Goal: Task Accomplishment & Management: Manage account settings

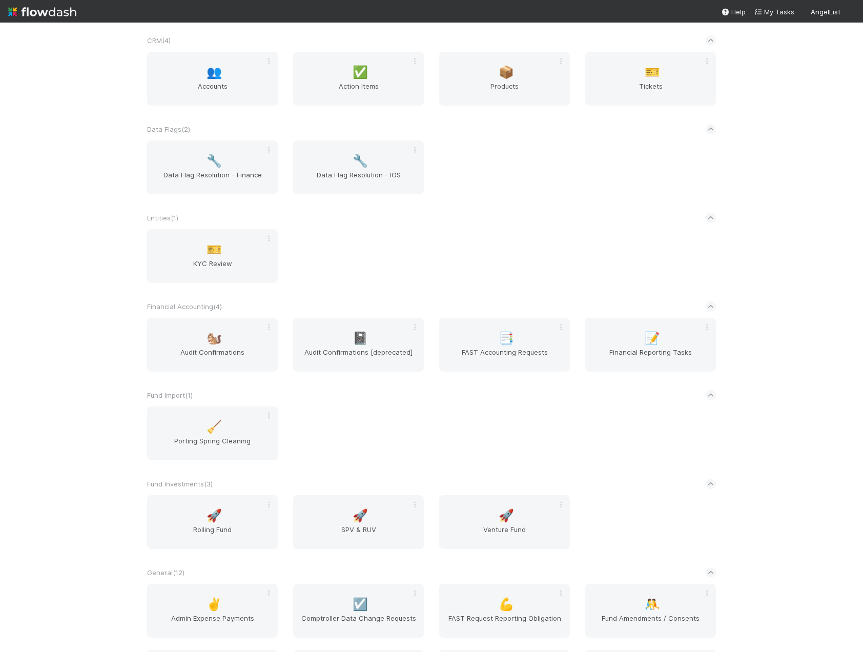
scroll to position [359, 0]
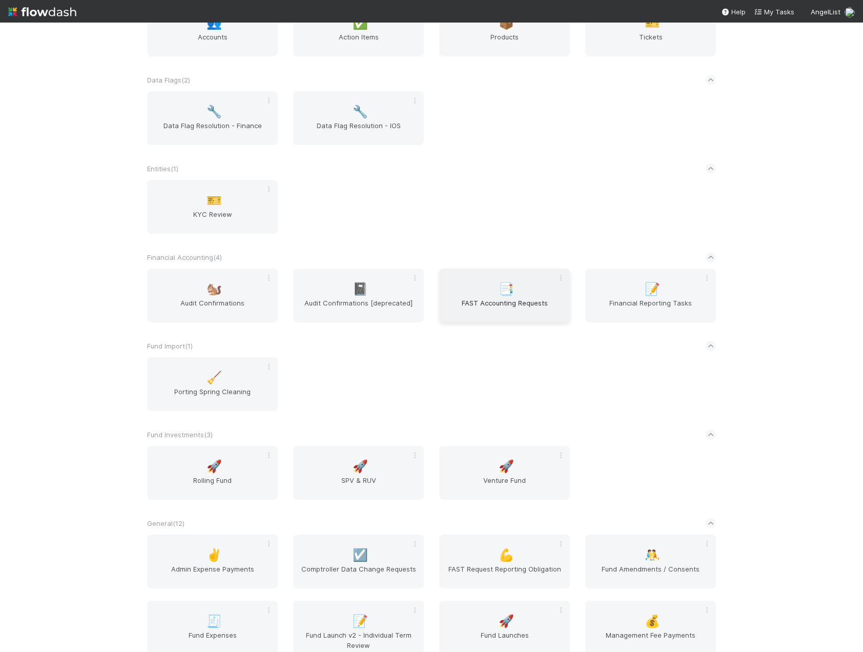
click at [497, 307] on span "FAST Accounting Requests" at bounding box center [504, 308] width 122 height 20
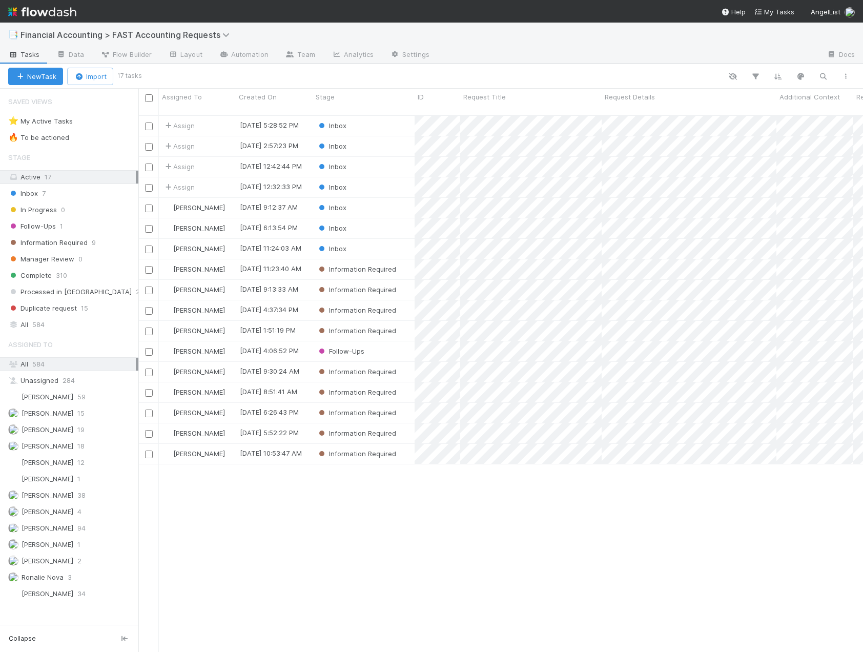
scroll to position [537, 717]
click at [389, 178] on div "Inbox" at bounding box center [364, 187] width 102 height 20
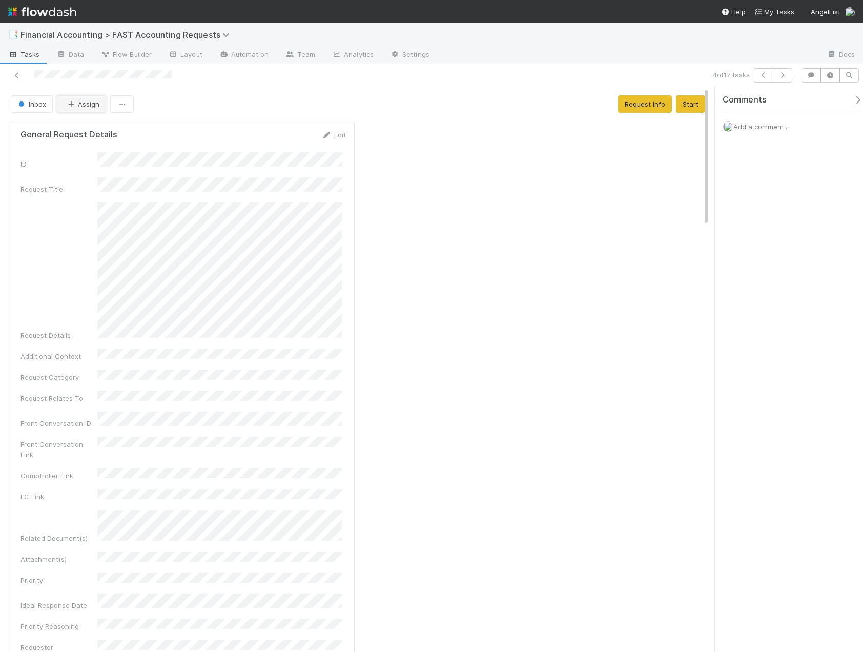
click at [86, 108] on button "Assign" at bounding box center [81, 103] width 49 height 17
click at [117, 168] on div "[PERSON_NAME]" at bounding box center [125, 167] width 144 height 18
click at [15, 80] on div at bounding box center [203, 75] width 398 height 14
click at [15, 79] on link at bounding box center [17, 75] width 10 height 10
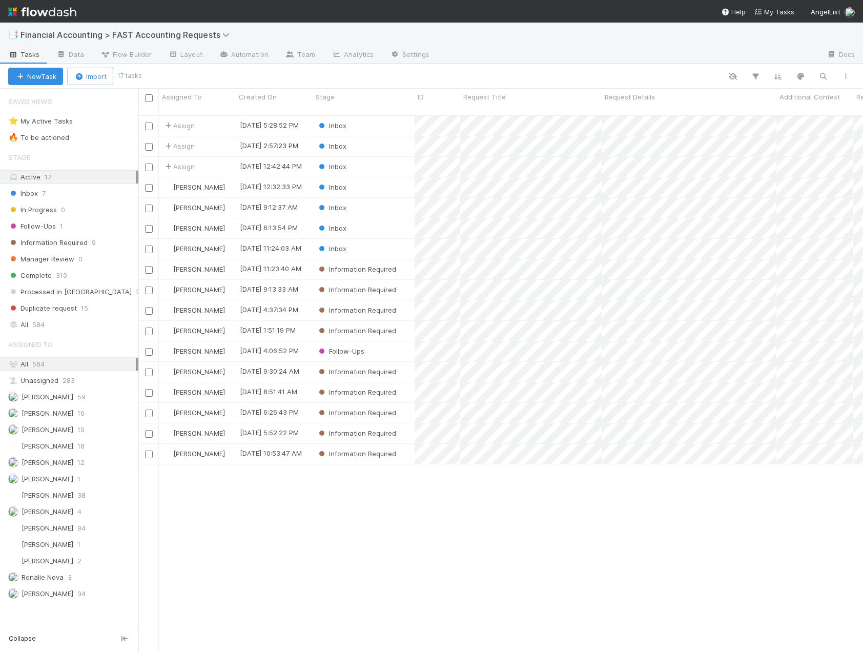
scroll to position [537, 717]
click at [377, 177] on div "Inbox" at bounding box center [364, 187] width 102 height 20
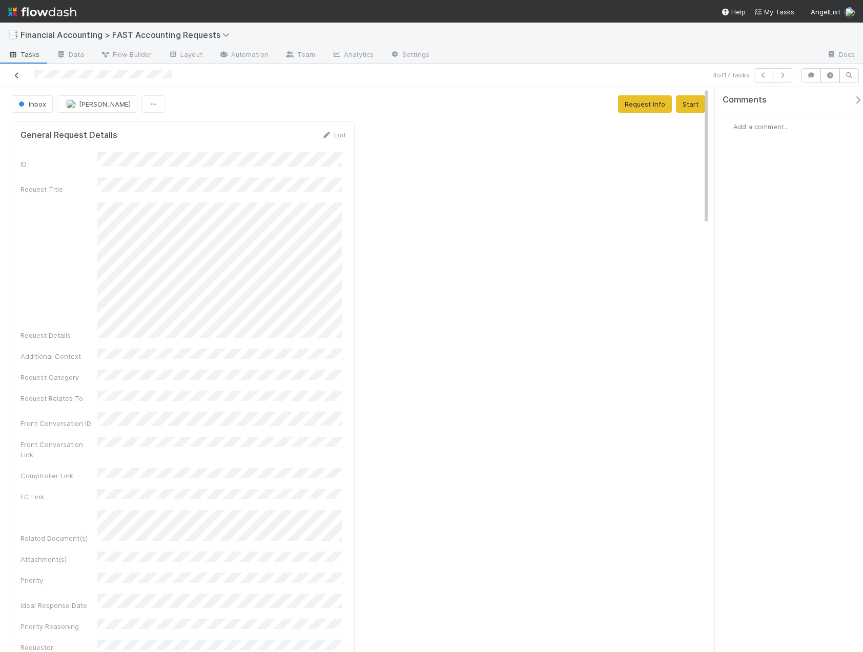
click at [19, 71] on link at bounding box center [17, 75] width 10 height 10
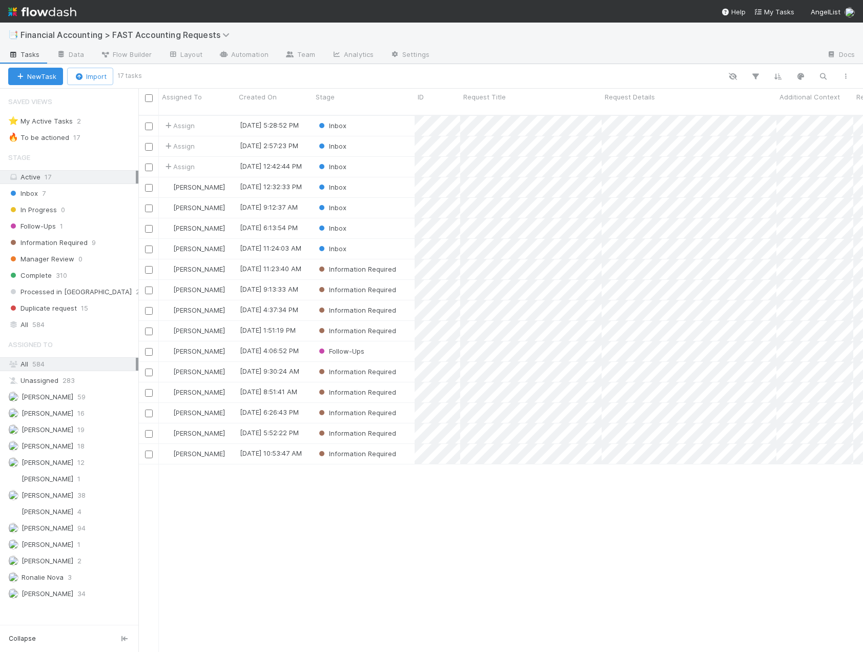
scroll to position [537, 717]
click at [380, 161] on div "Inbox" at bounding box center [364, 167] width 102 height 20
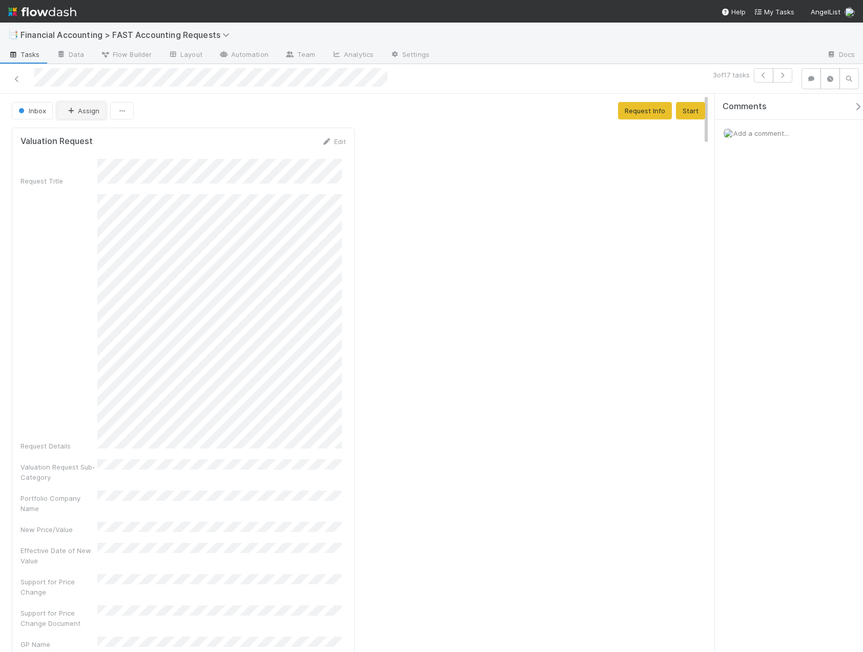
click at [85, 112] on button "Assign" at bounding box center [81, 110] width 49 height 17
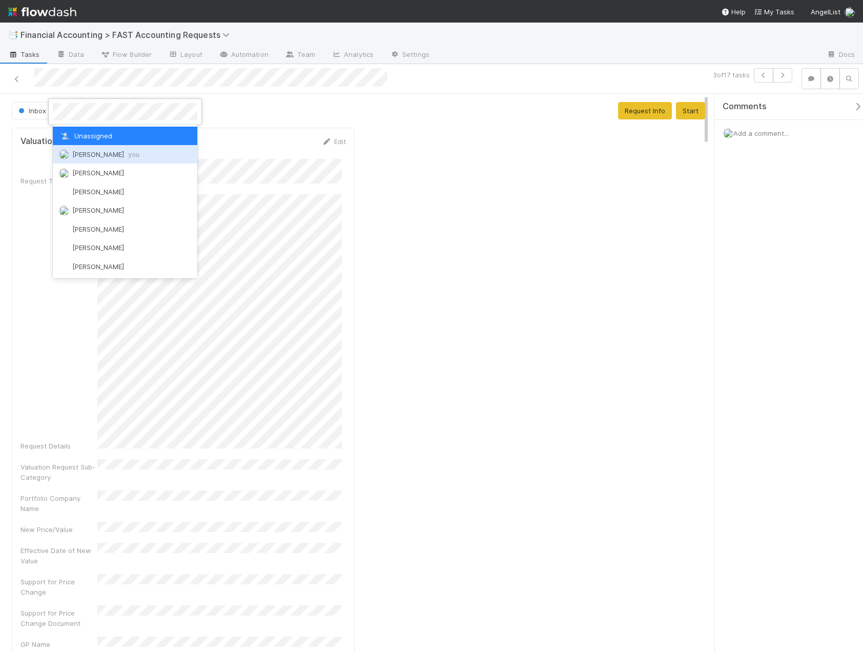
click at [97, 157] on span "Kevin Fawcett you" at bounding box center [105, 154] width 67 height 8
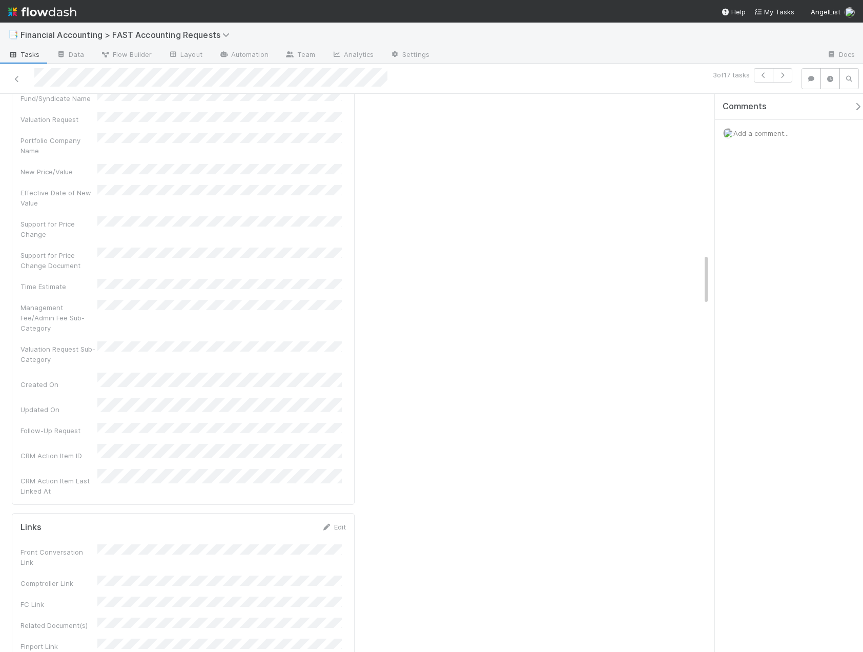
scroll to position [1742, 0]
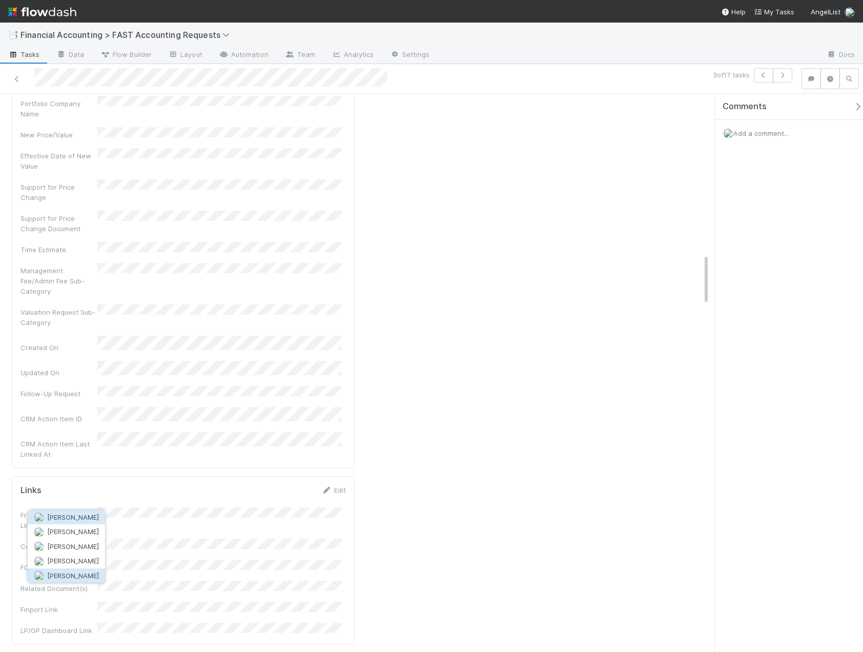
click at [72, 573] on span "Quyen Nguyen" at bounding box center [73, 575] width 52 height 8
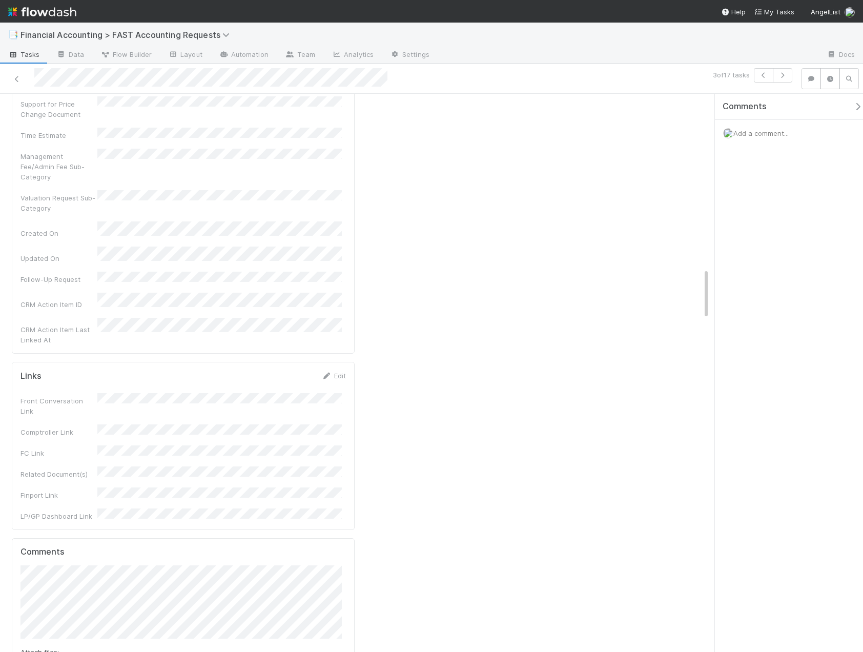
scroll to position [1896, 0]
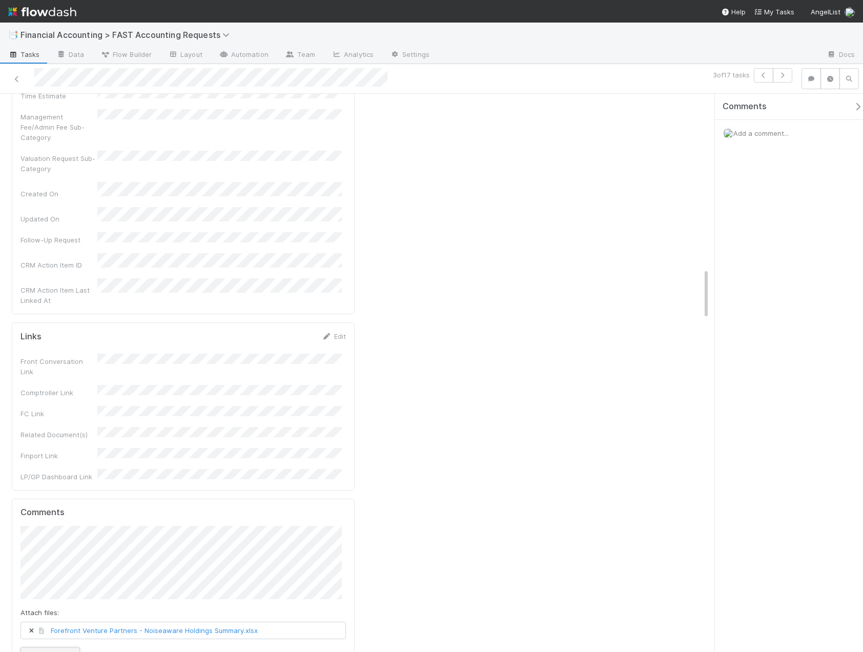
click at [59, 634] on button "Add Comment" at bounding box center [49, 655] width 59 height 17
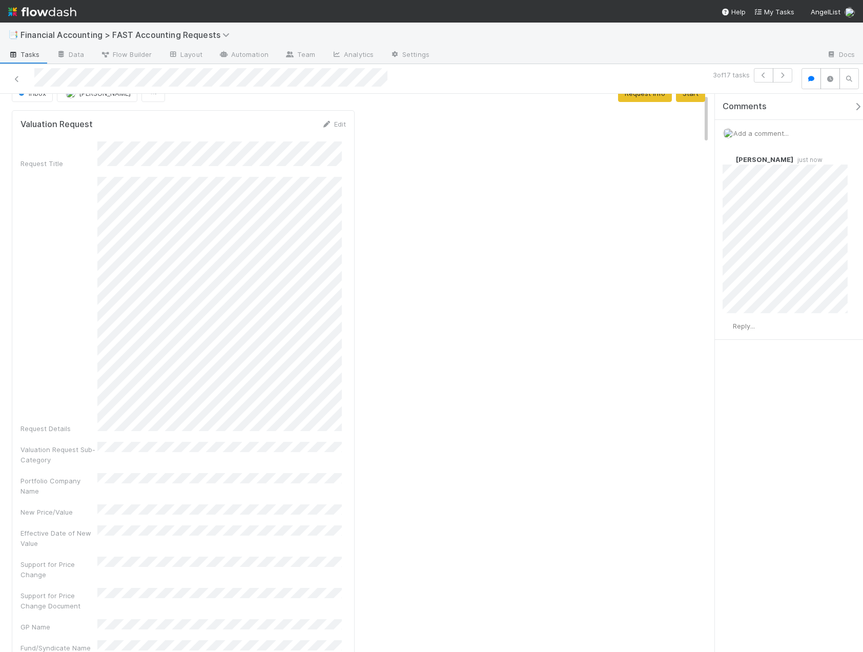
scroll to position [0, 0]
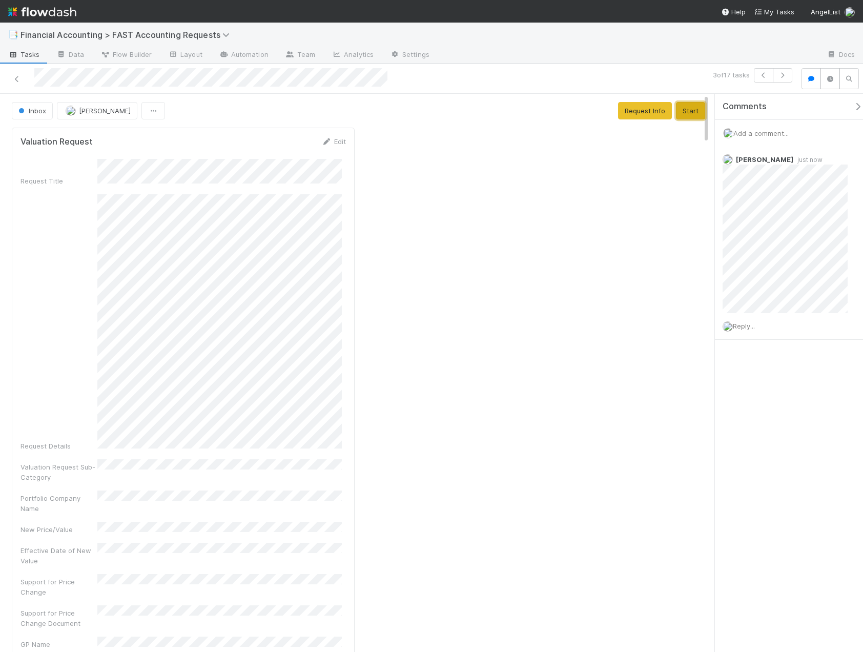
click at [686, 111] on button "Start" at bounding box center [690, 110] width 29 height 17
click at [544, 112] on button "Complete" at bounding box center [553, 110] width 45 height 17
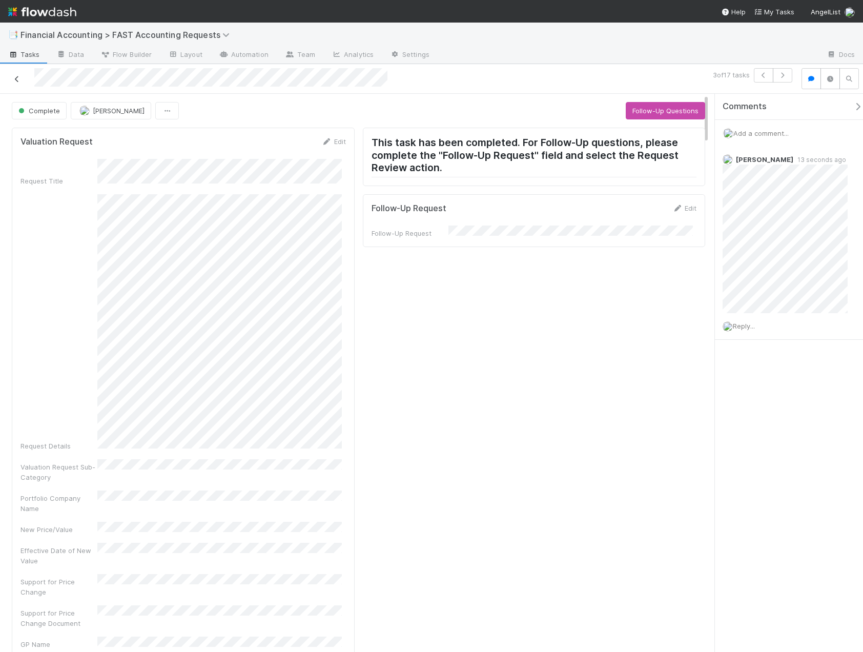
click at [18, 76] on icon at bounding box center [17, 79] width 10 height 7
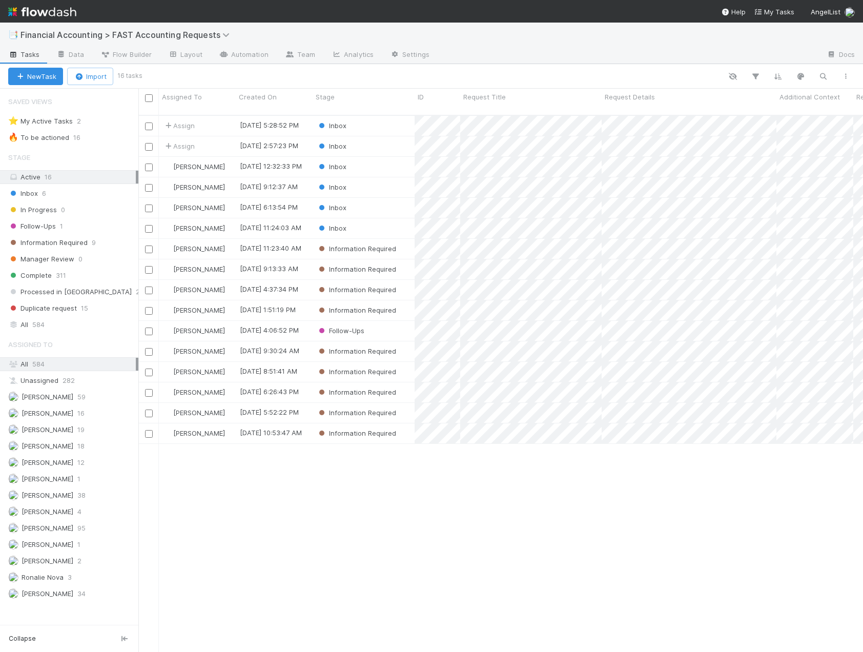
scroll to position [537, 717]
click at [381, 136] on div "Inbox" at bounding box center [364, 146] width 102 height 20
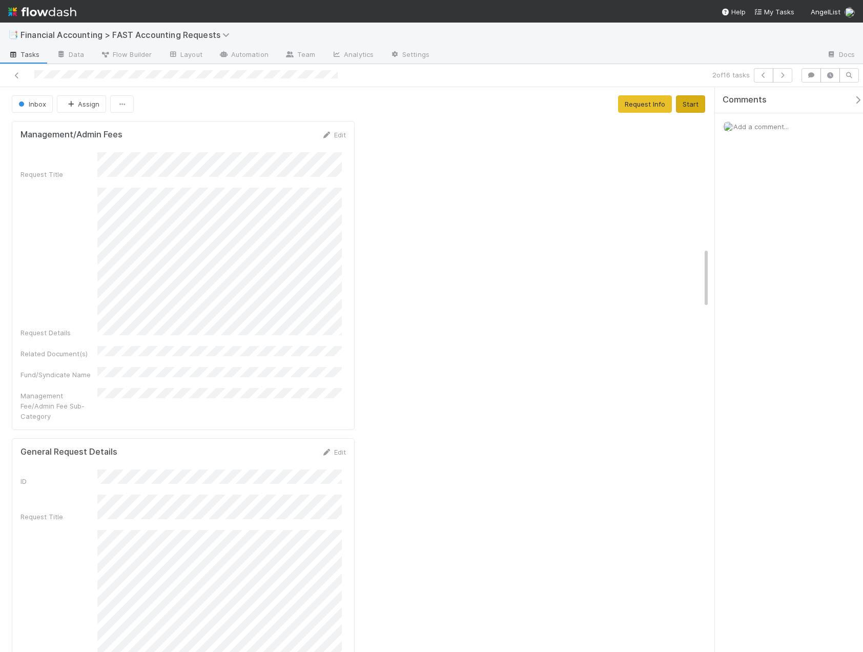
drag, startPoint x: 706, startPoint y: 530, endPoint x: 687, endPoint y: 111, distance: 420.1
click at [85, 101] on button "Assign" at bounding box center [81, 103] width 49 height 17
click at [98, 133] on span "Zach Byers" at bounding box center [98, 130] width 52 height 8
click at [13, 73] on icon at bounding box center [17, 75] width 10 height 7
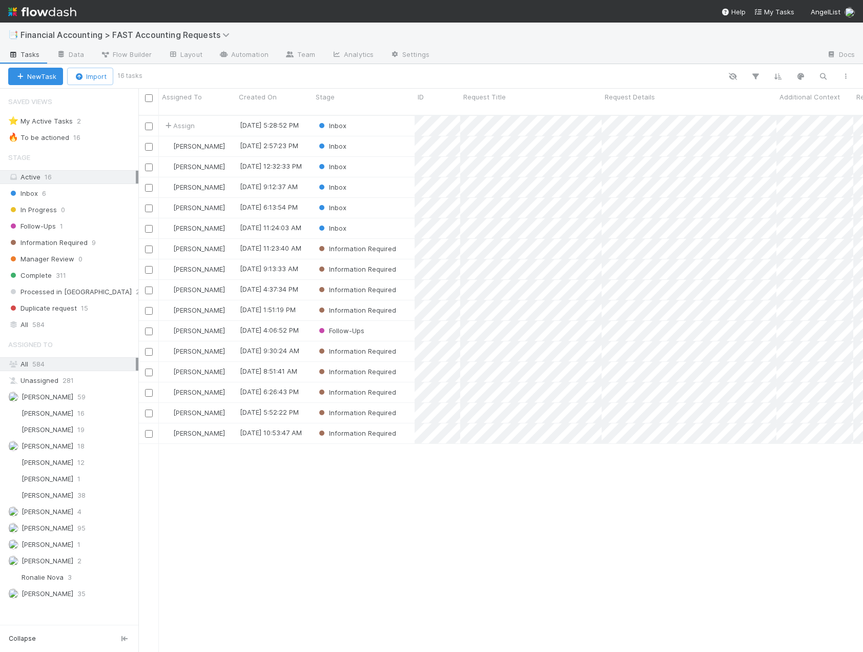
scroll to position [537, 717]
click at [354, 122] on div "Inbox" at bounding box center [364, 126] width 102 height 20
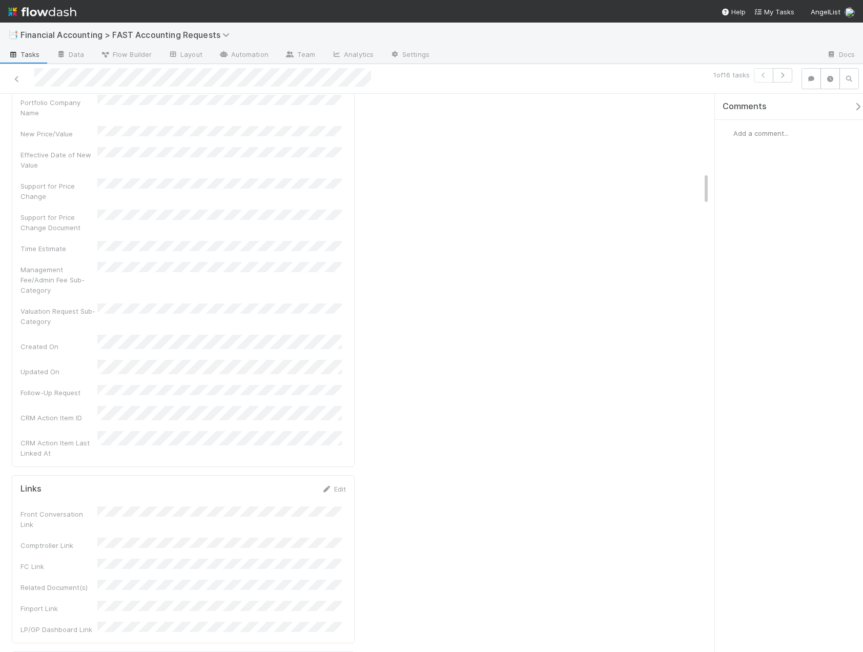
scroll to position [1640, 0]
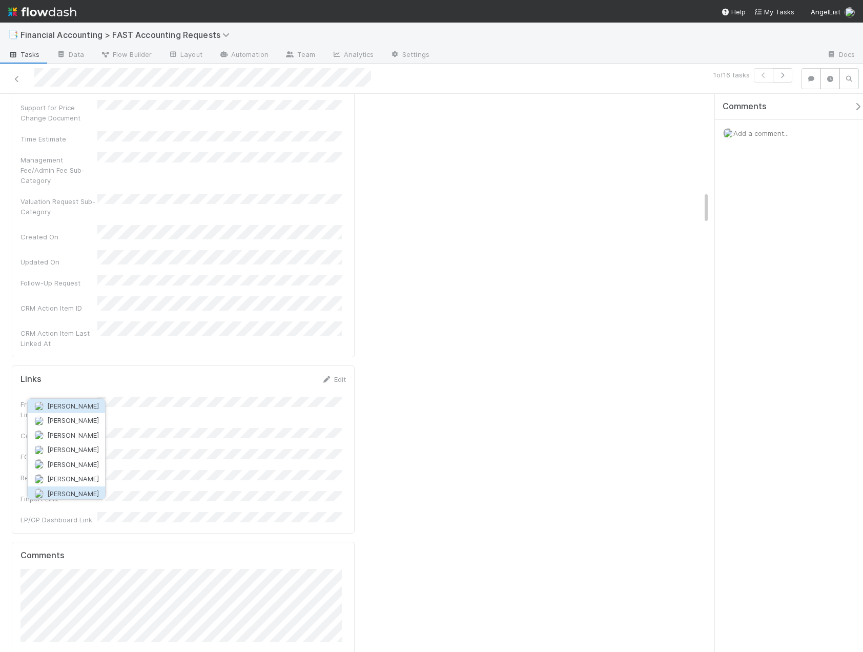
click at [74, 490] on span "Manav Mehta" at bounding box center [73, 493] width 52 height 8
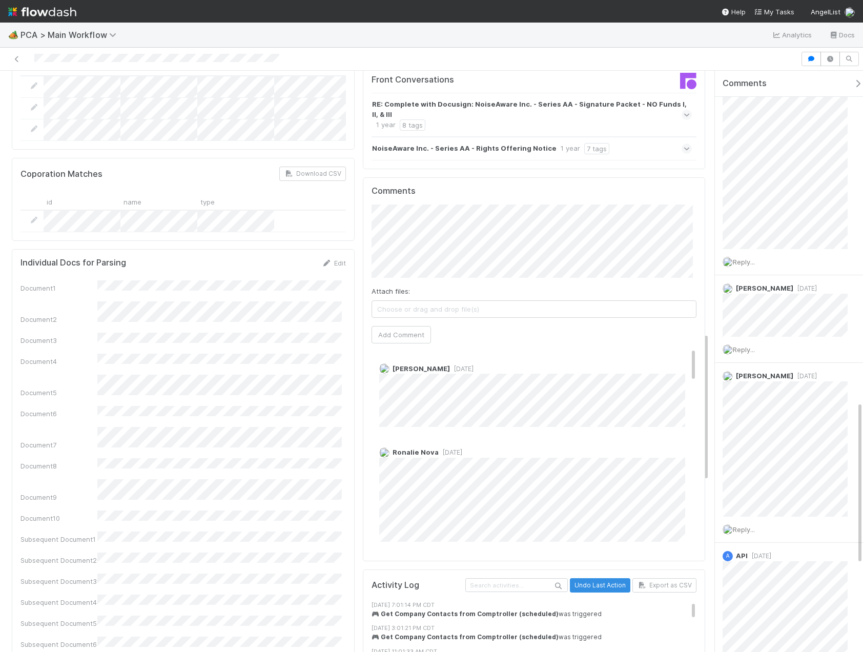
scroll to position [1332, 0]
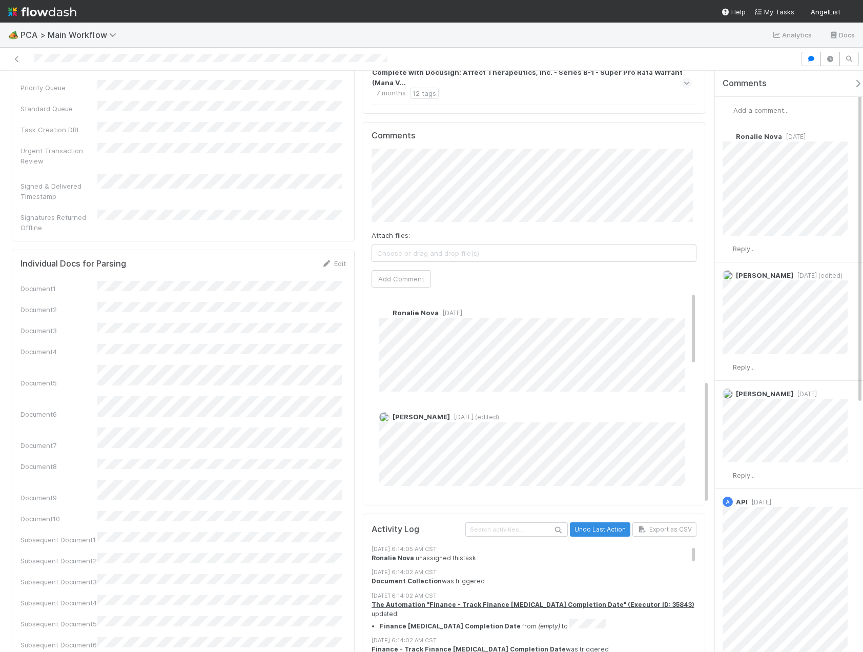
scroll to position [1537, 0]
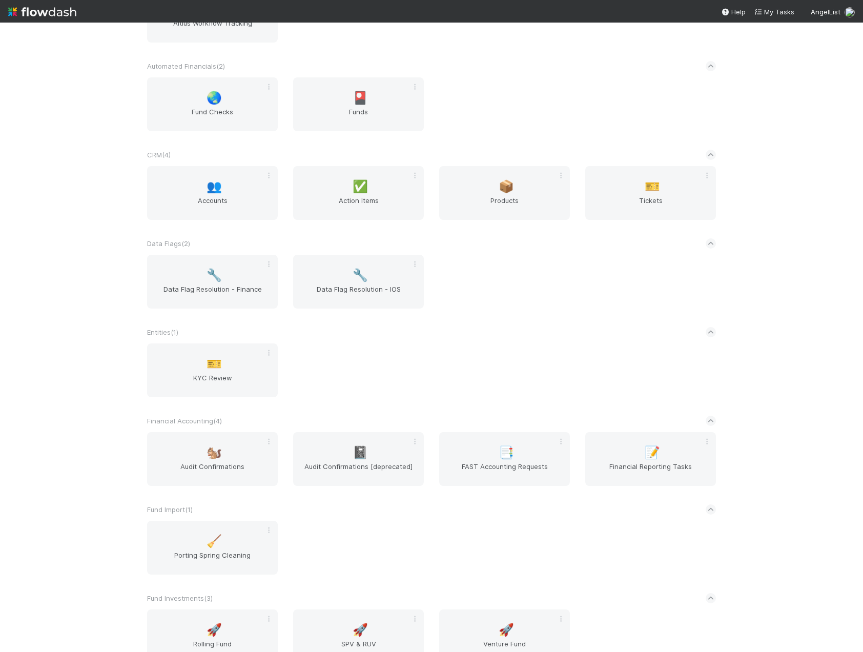
scroll to position [307, 0]
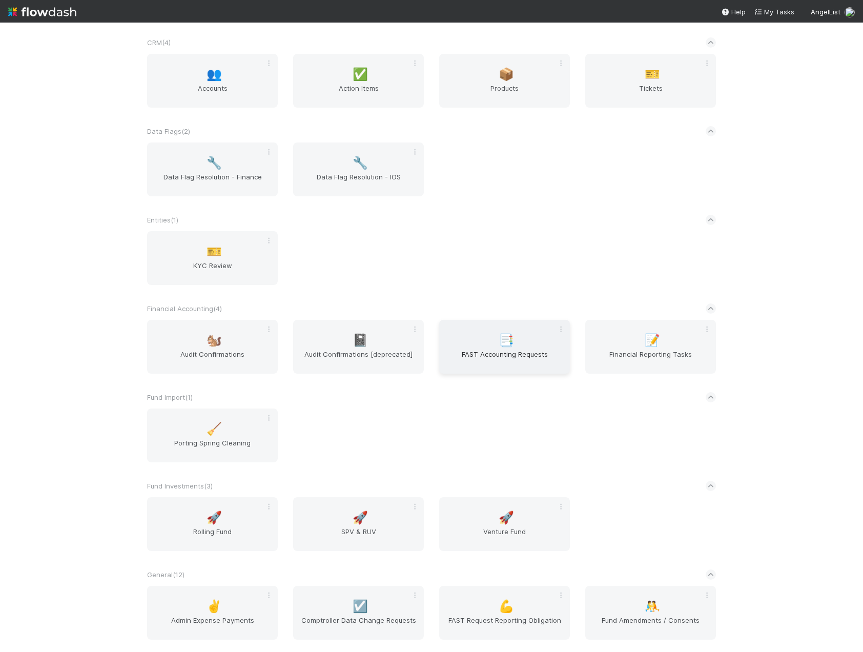
click at [519, 350] on span "FAST Accounting Requests" at bounding box center [504, 359] width 122 height 20
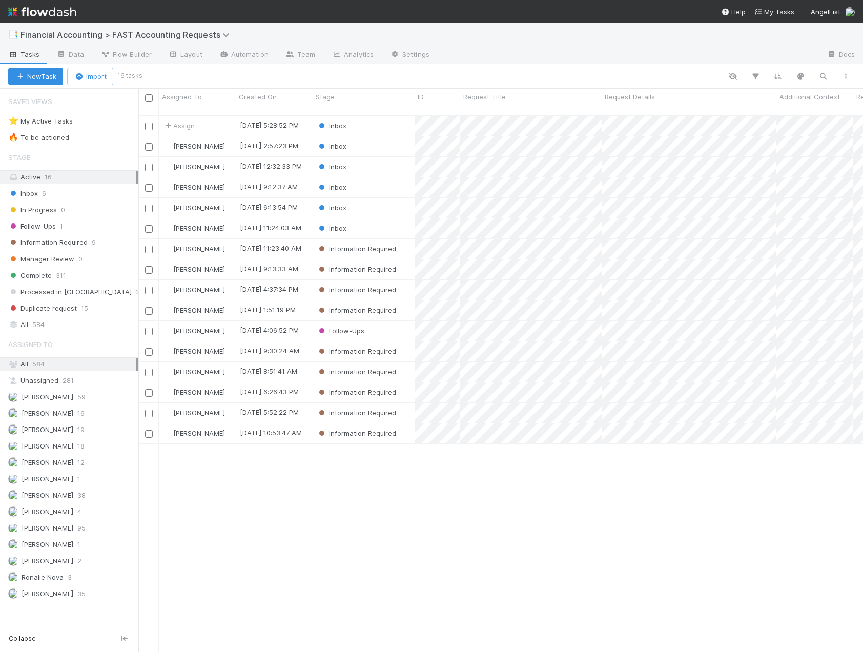
scroll to position [537, 717]
click at [189, 120] on span "Assign" at bounding box center [179, 125] width 32 height 10
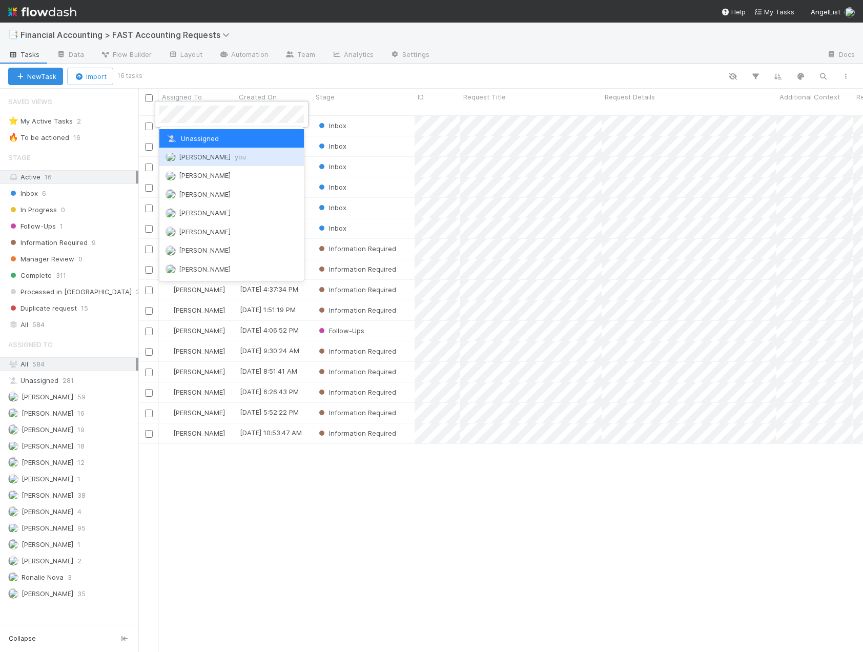
click at [190, 162] on div "Kevin Fawcett you" at bounding box center [231, 157] width 144 height 18
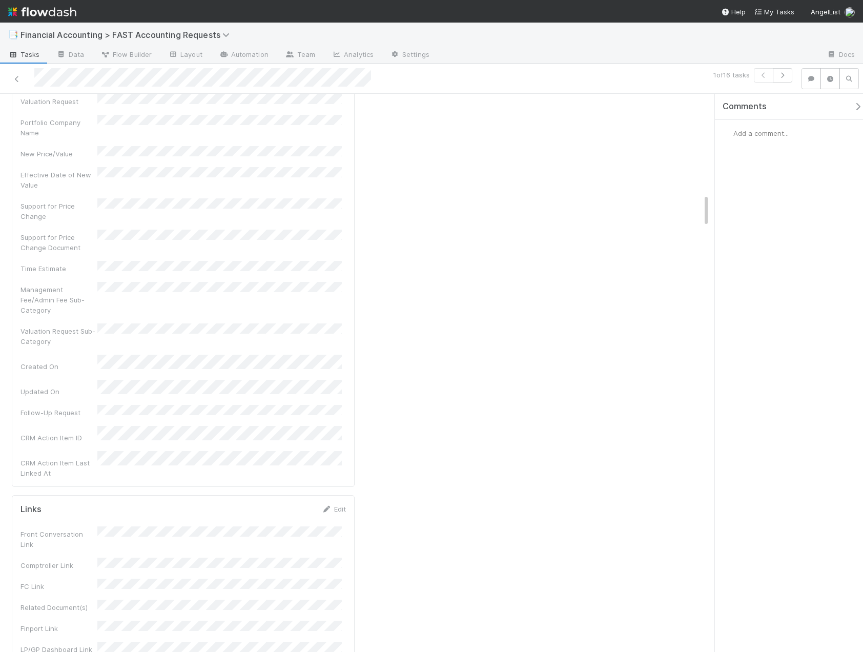
scroll to position [1691, 0]
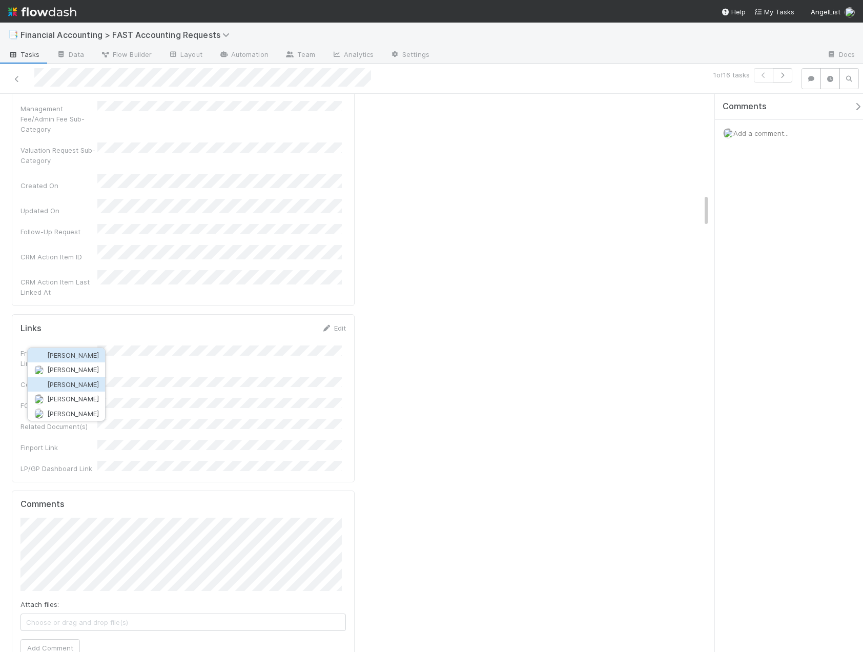
click at [82, 380] on button "[PERSON_NAME]" at bounding box center [66, 384] width 77 height 14
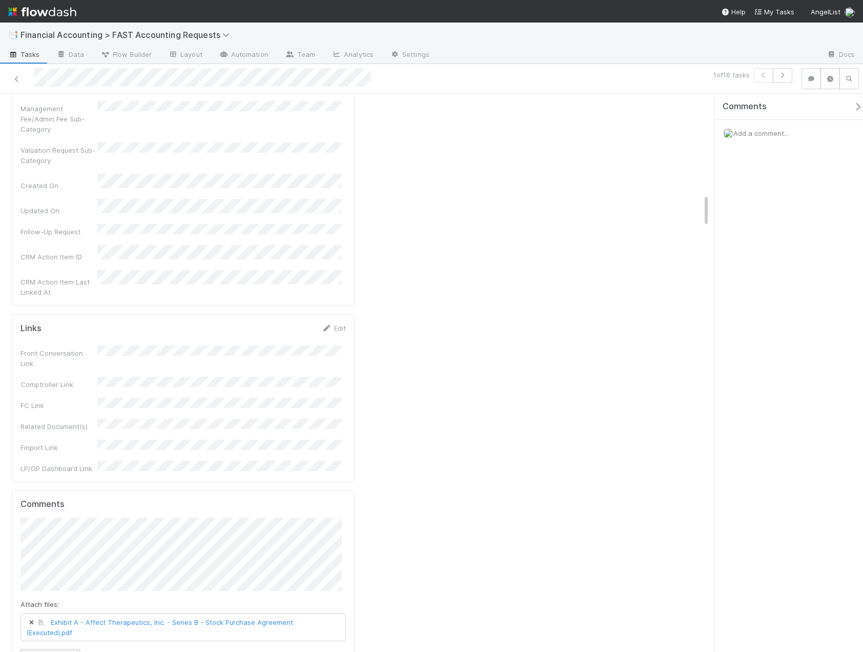
click at [54, 649] on button "Add Comment" at bounding box center [49, 657] width 59 height 17
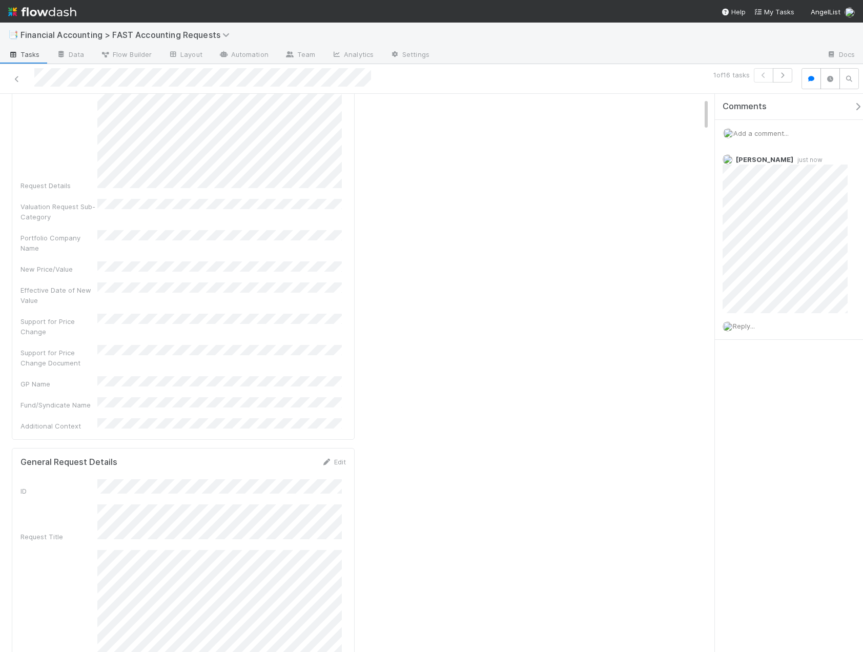
scroll to position [0, 0]
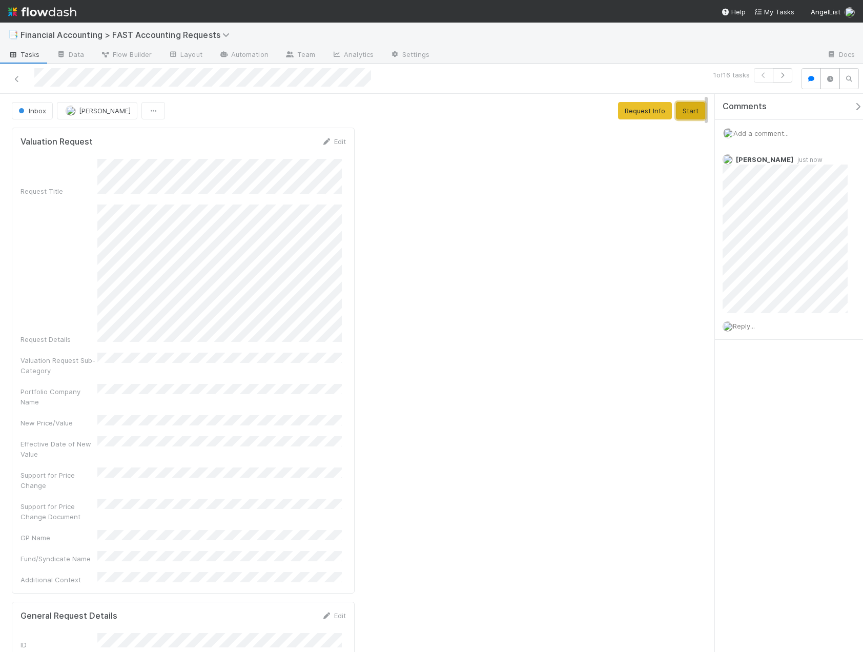
click at [681, 108] on button "Start" at bounding box center [690, 110] width 29 height 17
click at [547, 111] on button "Complete" at bounding box center [553, 110] width 45 height 17
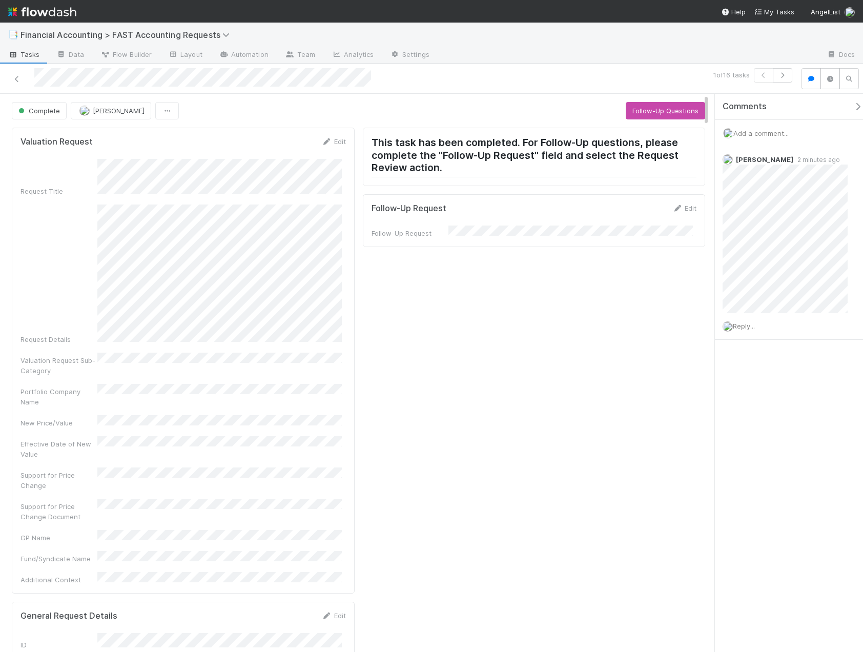
drag, startPoint x: 706, startPoint y: 296, endPoint x: 699, endPoint y: 94, distance: 202.5
click at [17, 82] on link at bounding box center [17, 79] width 10 height 10
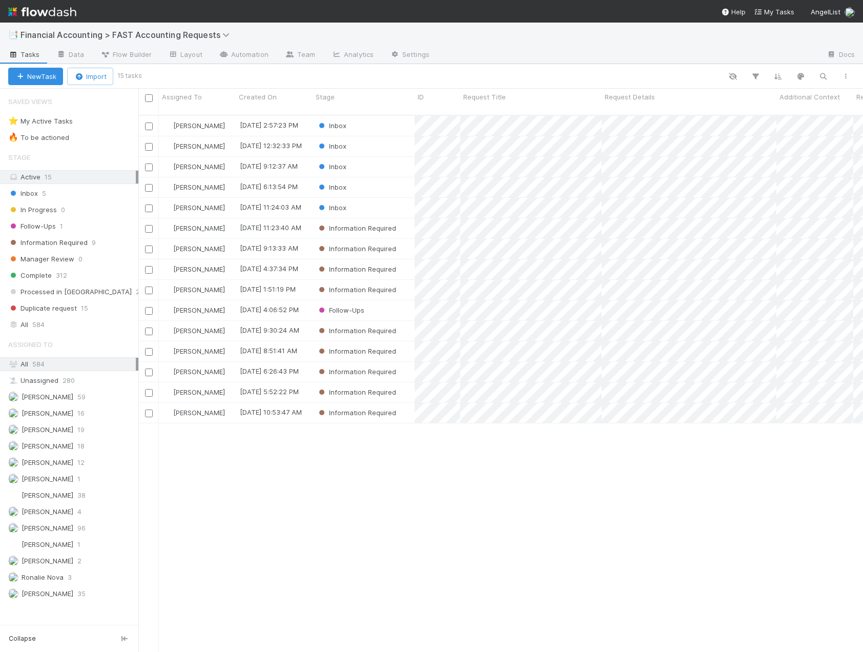
scroll to position [537, 717]
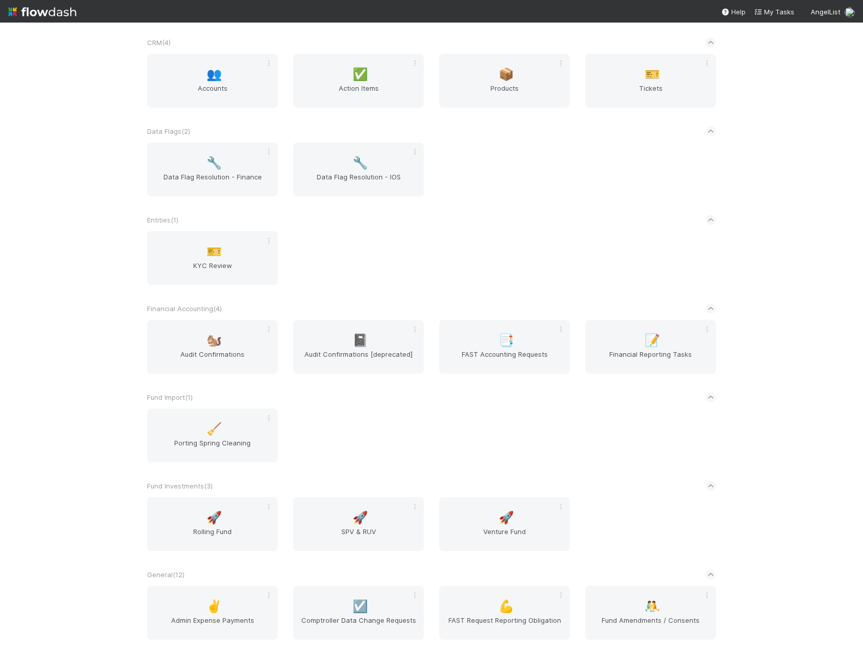
scroll to position [205, 0]
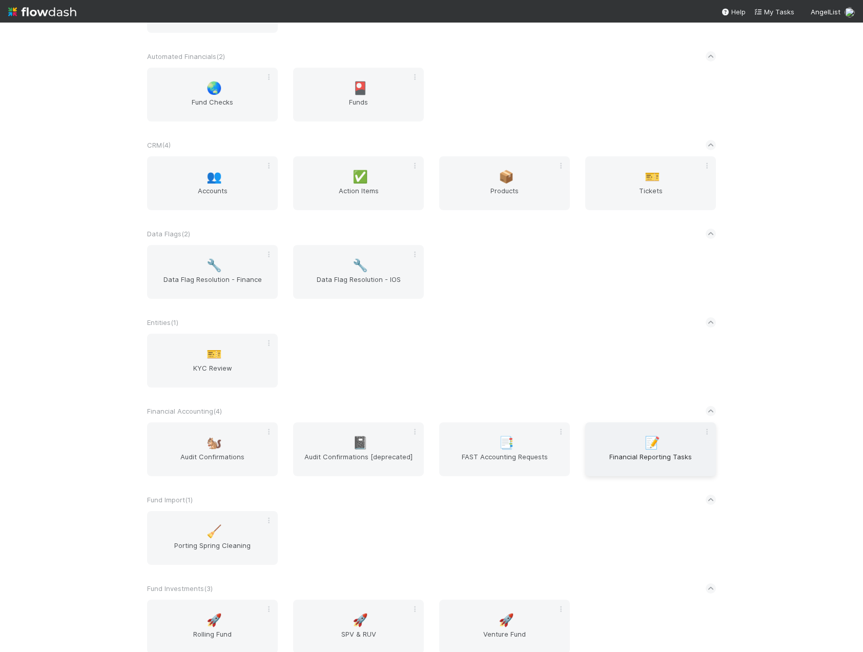
click at [645, 455] on span "Financial Reporting Tasks" at bounding box center [650, 461] width 122 height 20
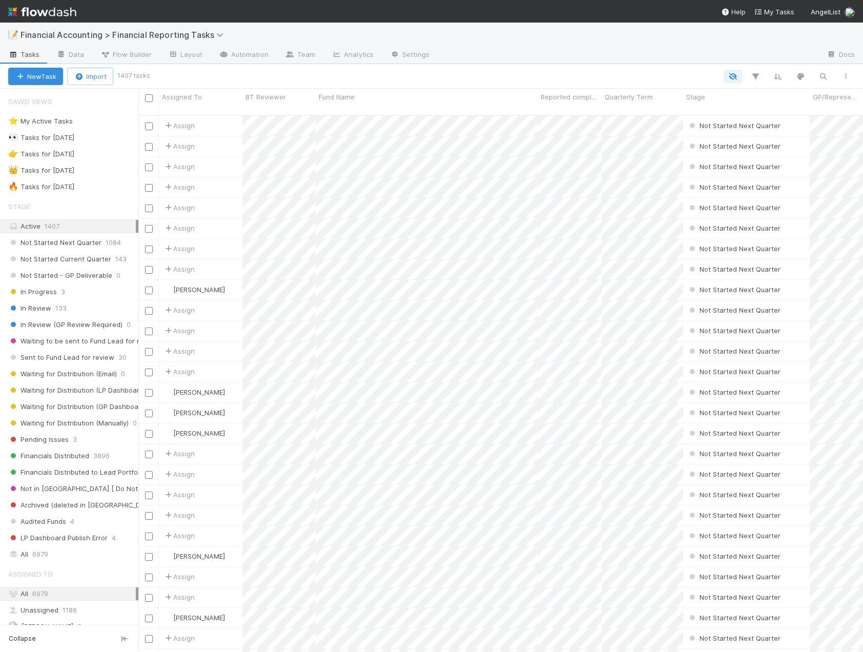
scroll to position [537, 717]
click at [64, 337] on span "Waiting to be sent to Fund Lead for review" at bounding box center [83, 341] width 150 height 13
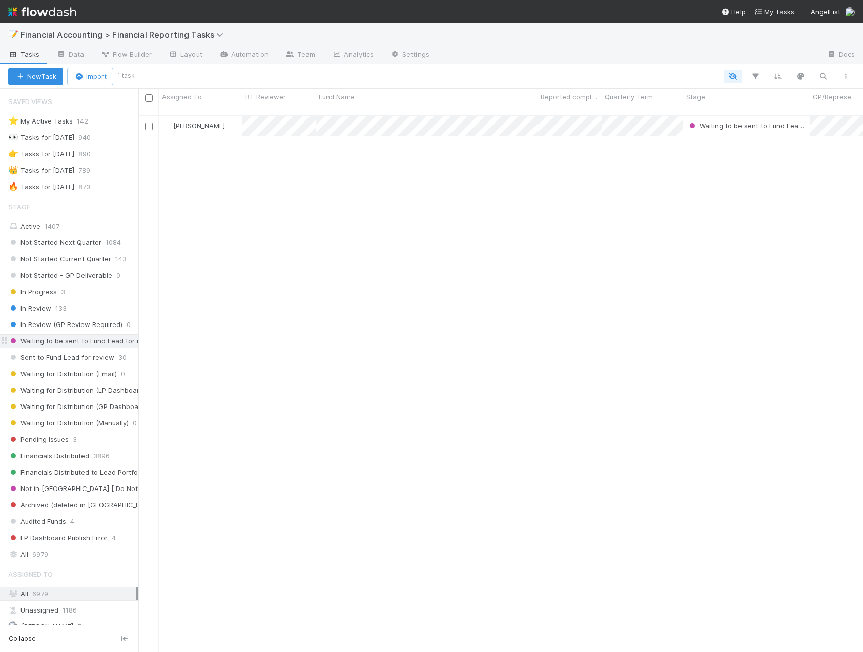
scroll to position [537, 717]
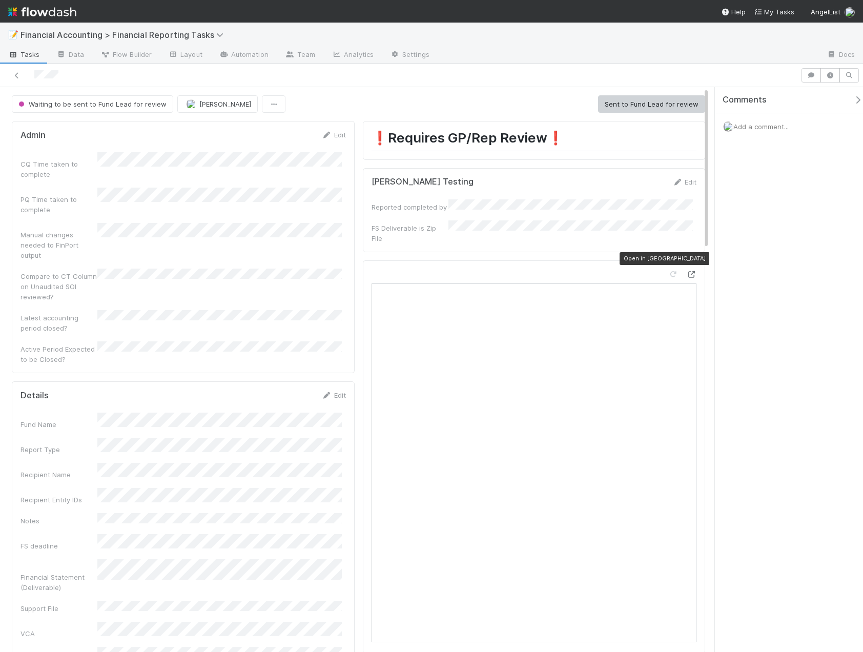
click at [686, 271] on icon at bounding box center [691, 274] width 10 height 7
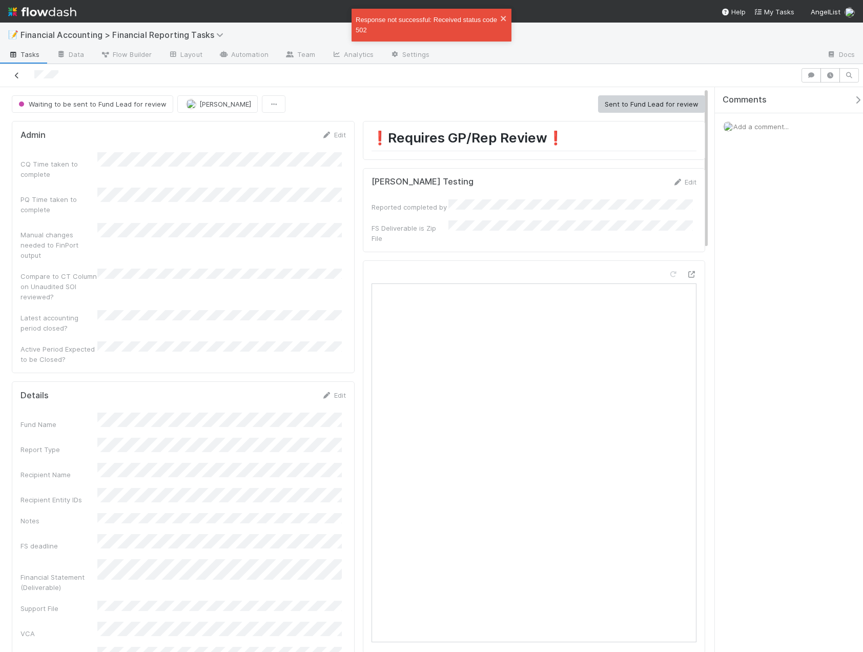
click at [17, 74] on icon at bounding box center [17, 75] width 10 height 7
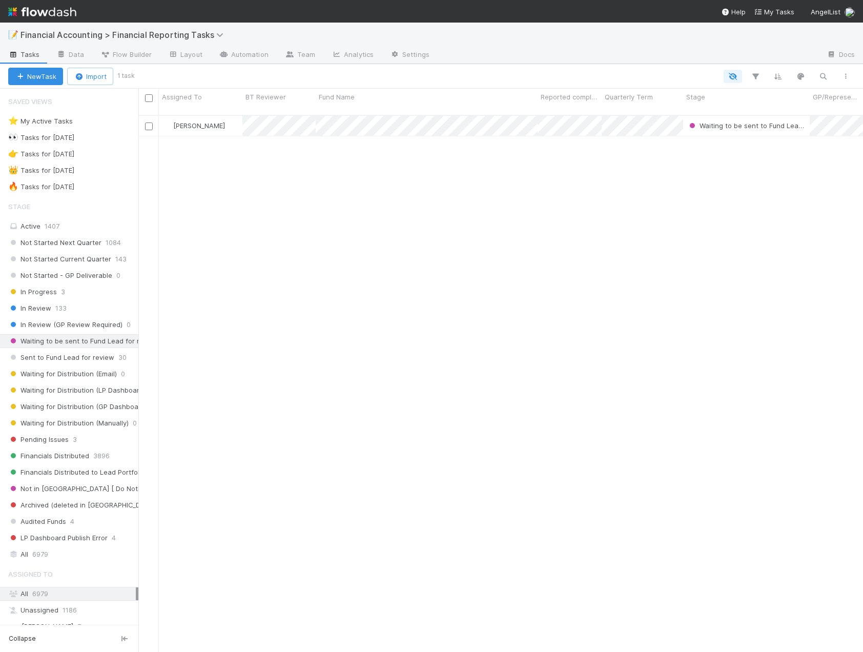
scroll to position [537, 717]
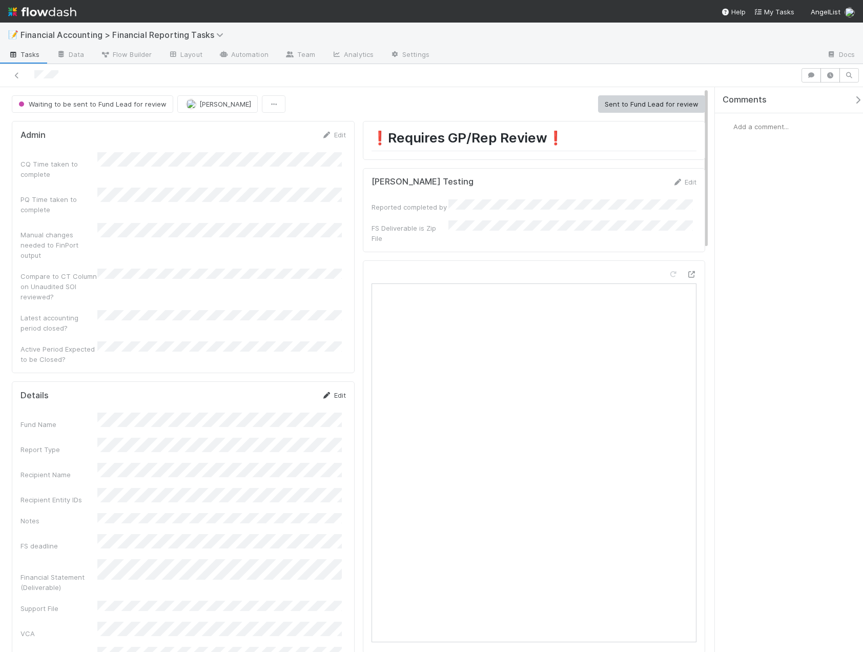
click at [336, 391] on link "Edit" at bounding box center [334, 395] width 24 height 8
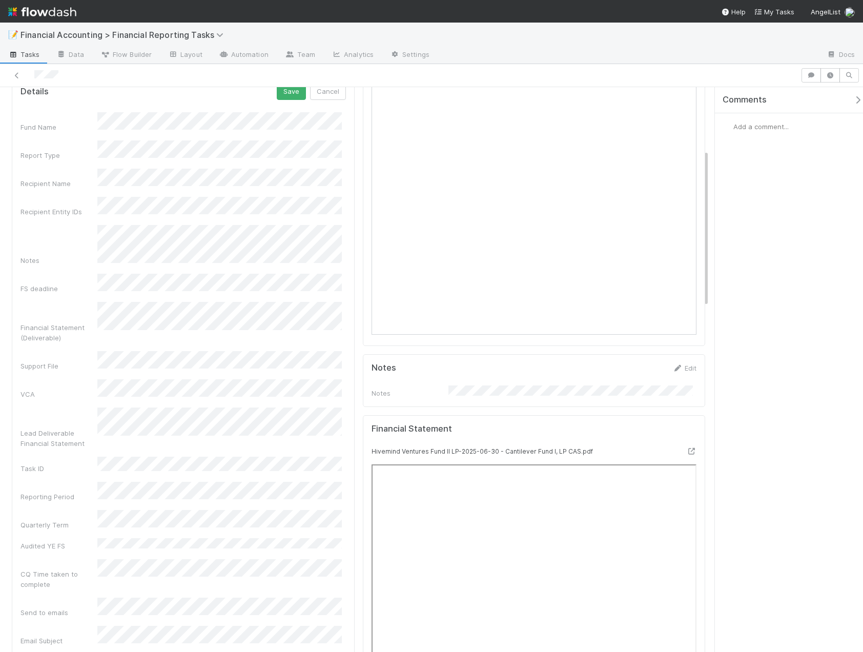
scroll to position [51, 0]
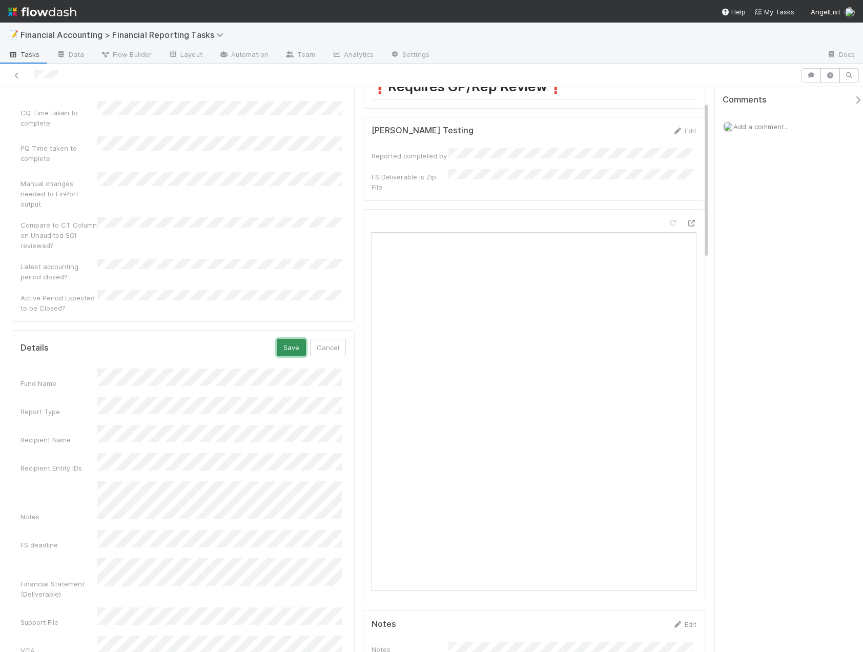
click at [284, 339] on button "Save" at bounding box center [291, 347] width 29 height 17
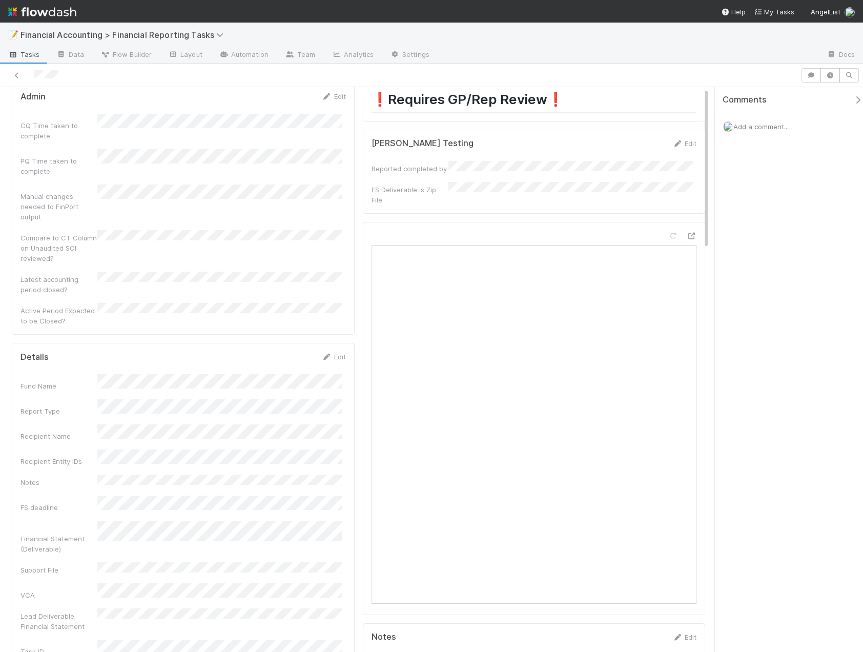
scroll to position [0, 0]
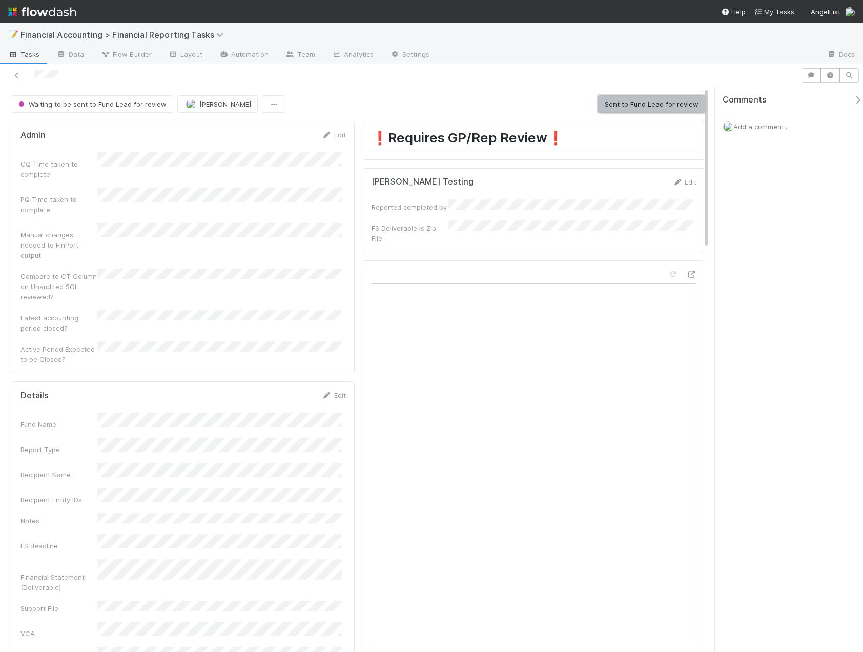
click at [613, 108] on button "Sent to Fund Lead for review" at bounding box center [651, 103] width 107 height 17
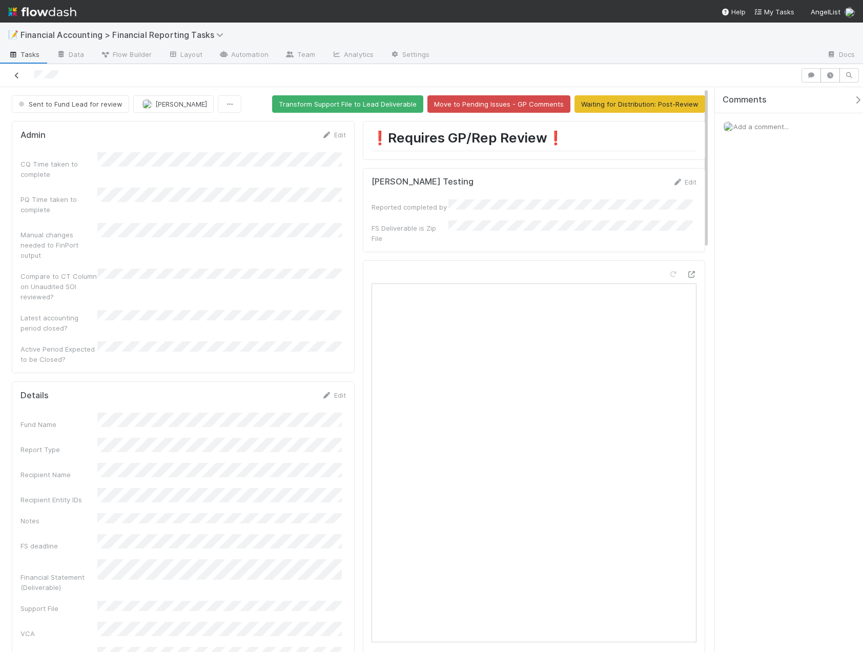
click at [16, 74] on icon at bounding box center [17, 75] width 10 height 7
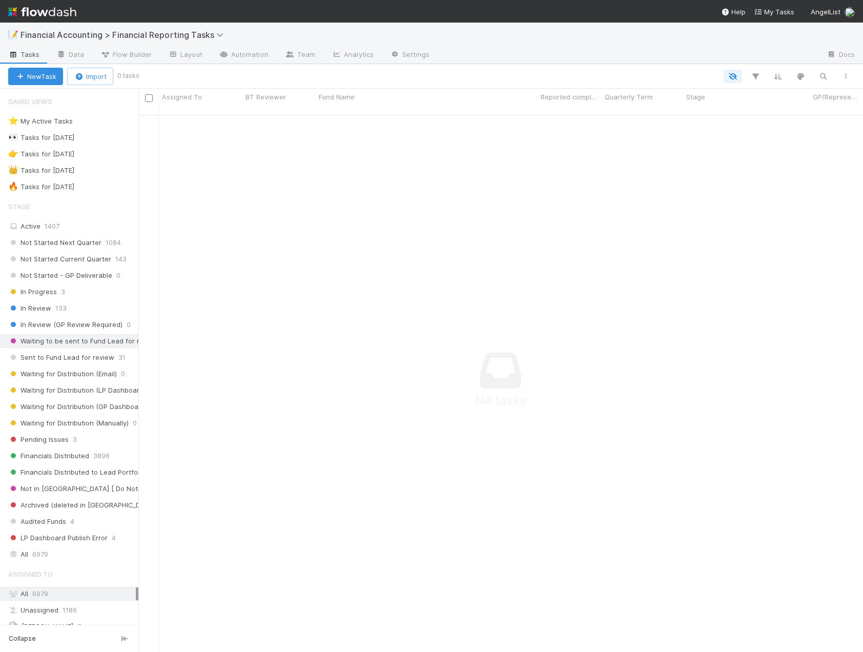
scroll to position [530, 717]
click at [58, 434] on span "Pending Issues" at bounding box center [38, 439] width 60 height 13
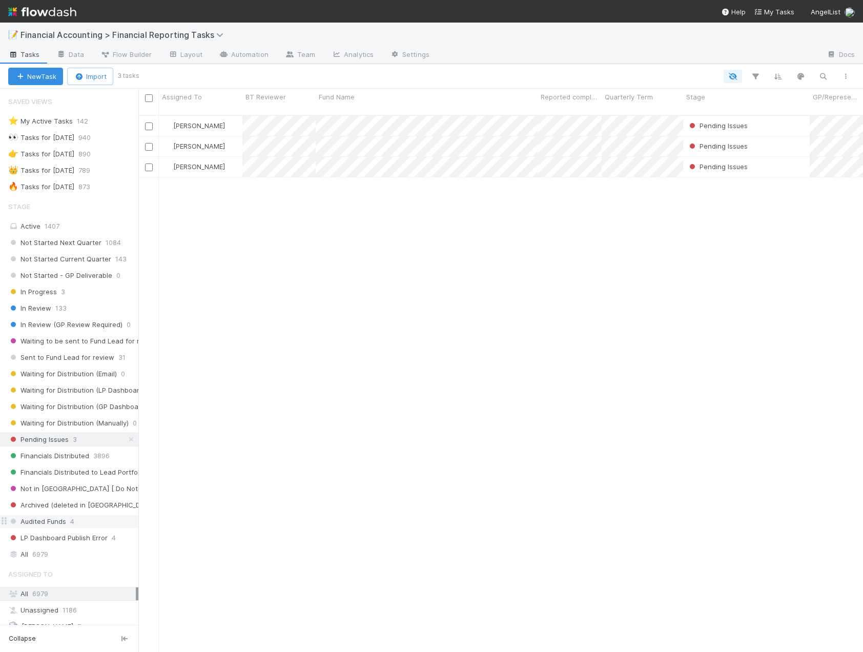
click at [79, 523] on div "Audited Funds 4" at bounding box center [73, 521] width 130 height 13
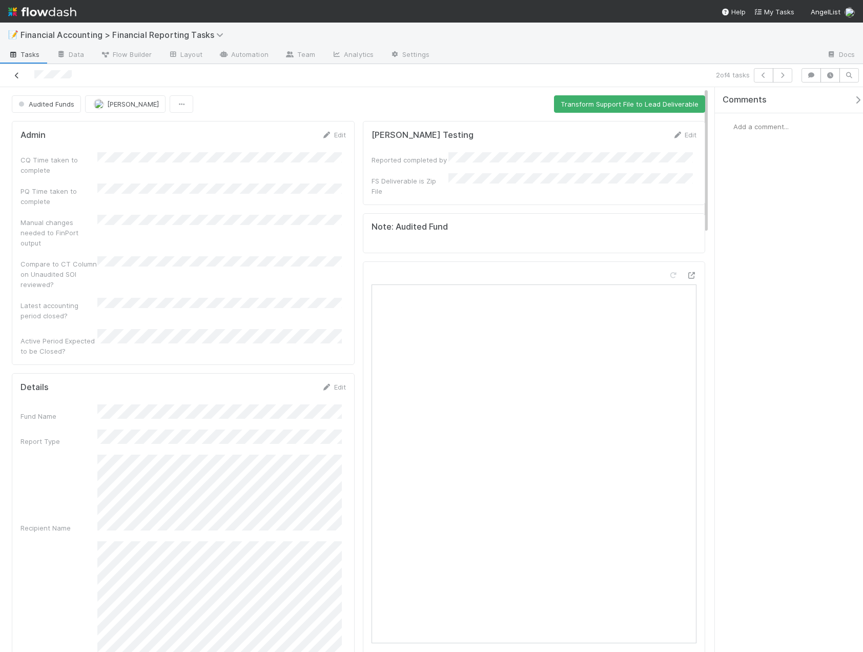
click at [22, 73] on icon at bounding box center [17, 75] width 10 height 7
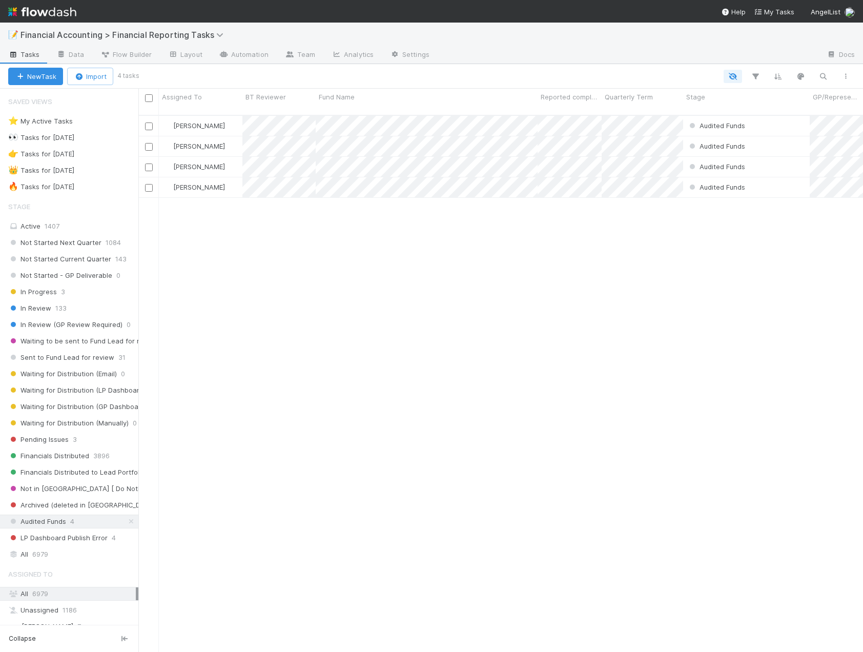
scroll to position [537, 717]
click at [45, 554] on span "6979" at bounding box center [40, 554] width 16 height 13
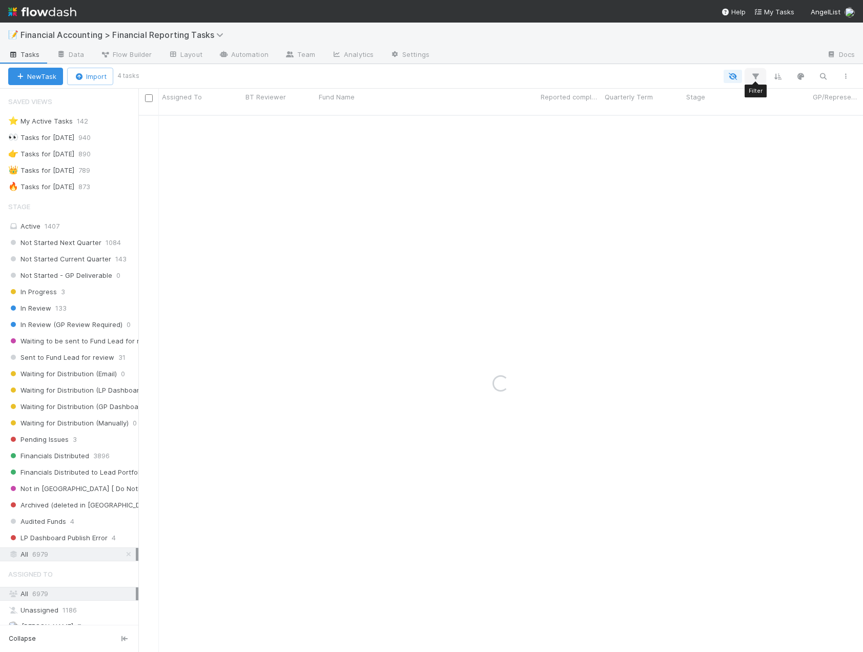
click at [758, 76] on icon "button" at bounding box center [755, 76] width 10 height 9
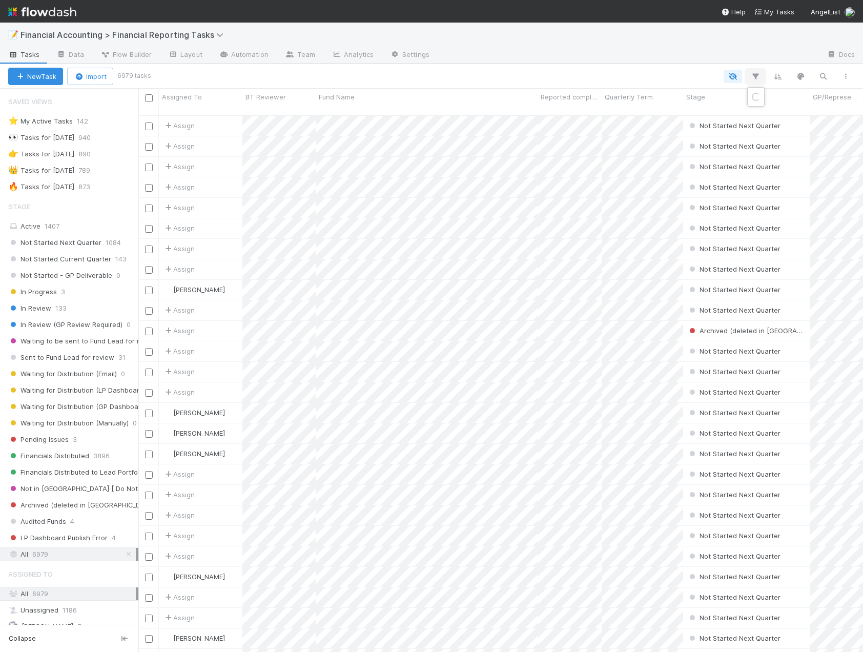
scroll to position [537, 717]
click at [586, 104] on button "Add Filter" at bounding box center [597, 107] width 307 height 15
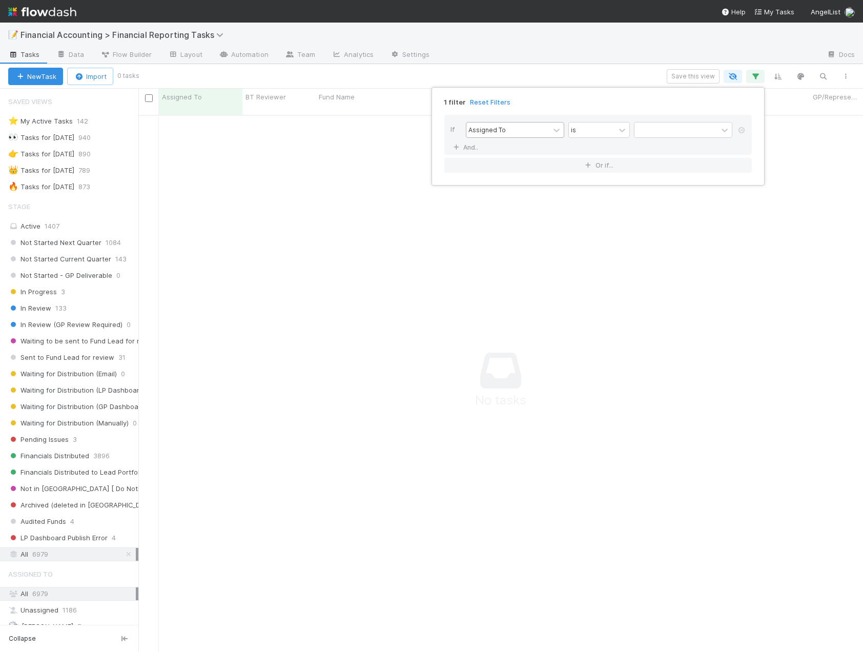
click at [500, 132] on div "Assigned To" at bounding box center [486, 129] width 37 height 9
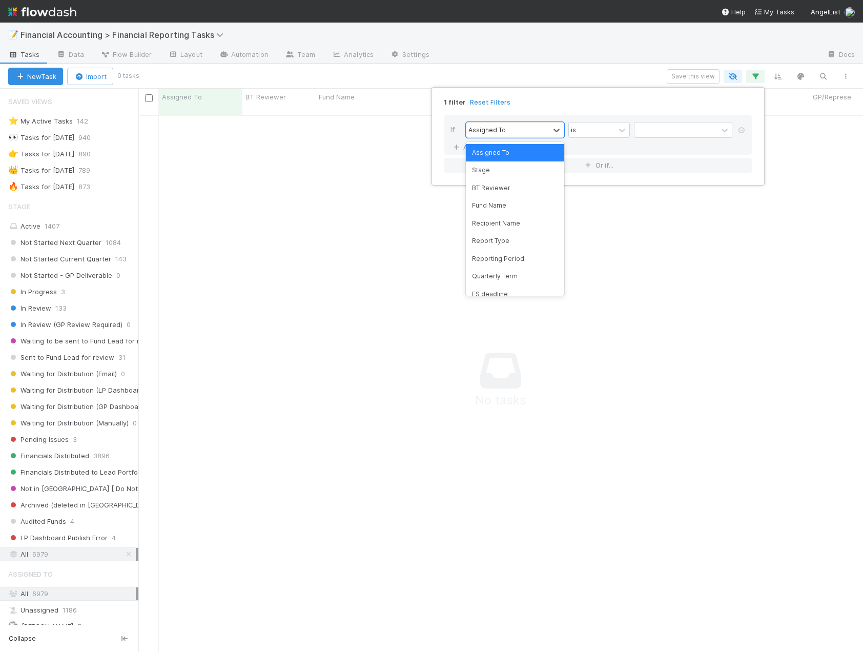
click at [505, 114] on div "If option Assigned To focused, 1 of 293. 293 results available. Use Up and Down…" at bounding box center [598, 144] width 324 height 74
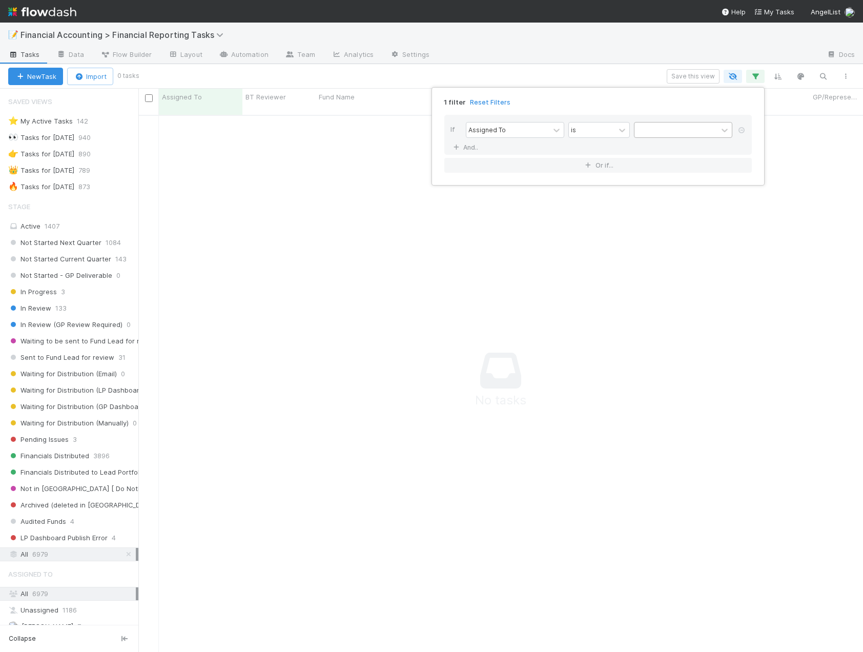
click at [681, 128] on div at bounding box center [675, 129] width 83 height 15
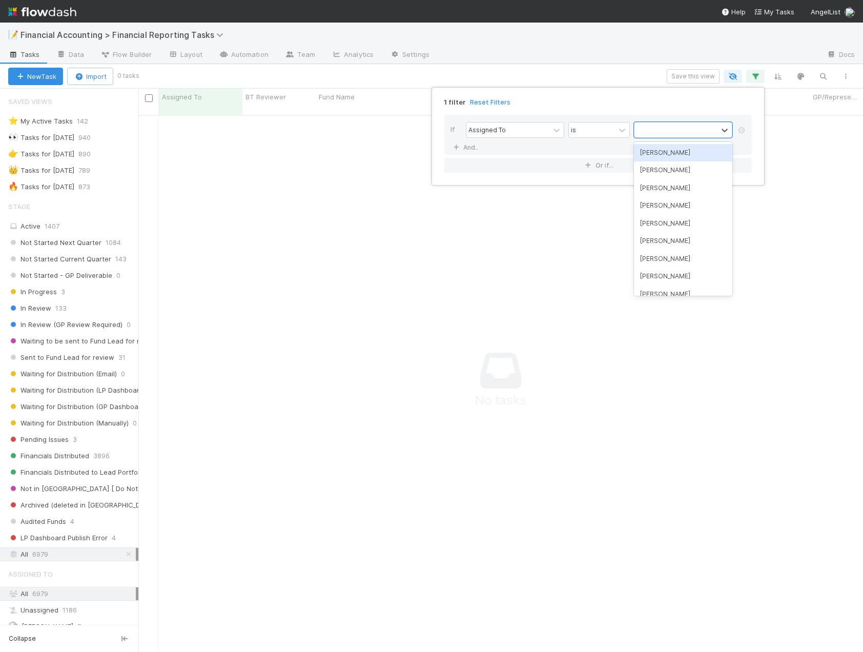
click at [661, 154] on div "[PERSON_NAME]" at bounding box center [683, 152] width 98 height 17
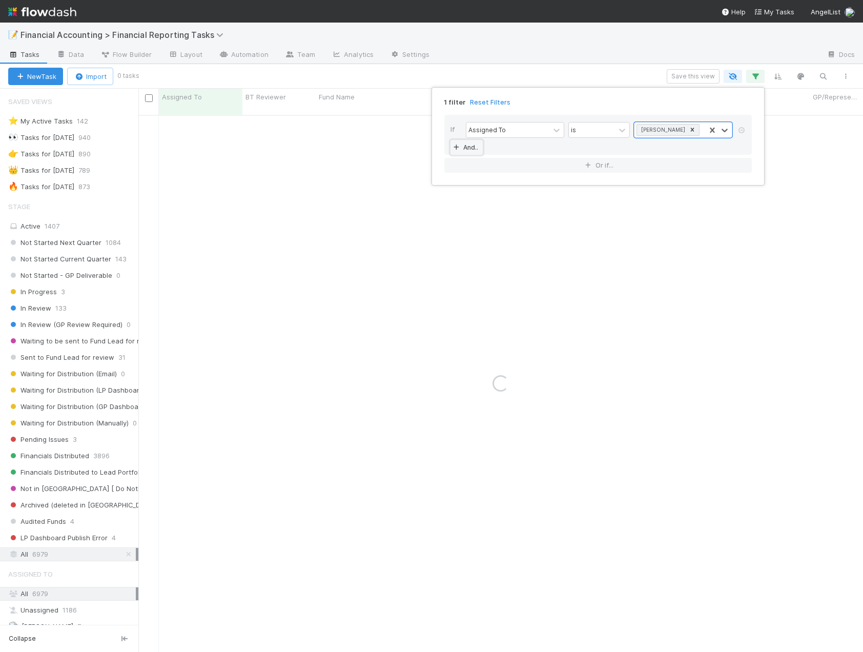
click at [477, 153] on link "And.." at bounding box center [466, 147] width 32 height 15
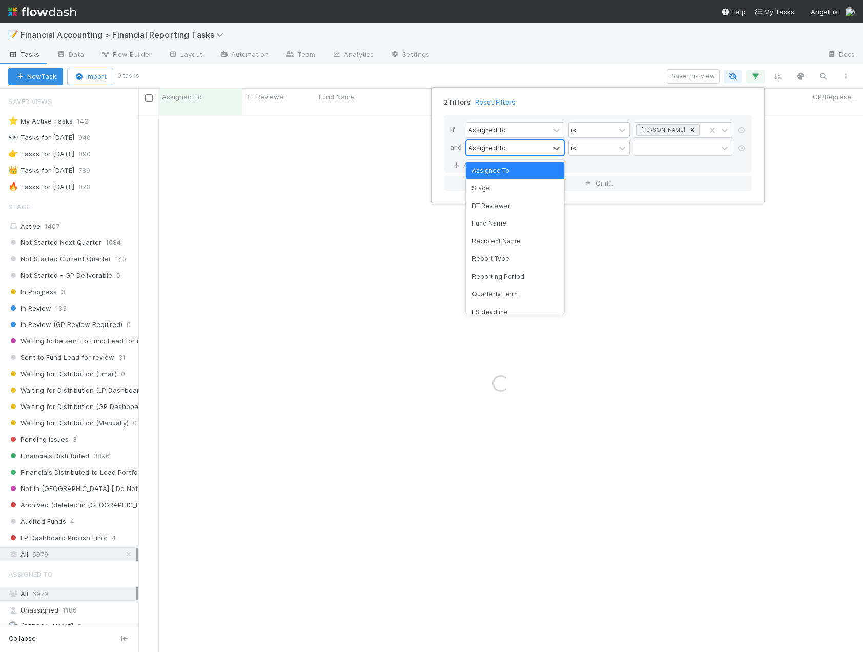
click at [518, 151] on div "Assigned To" at bounding box center [507, 147] width 83 height 15
click at [509, 273] on div "Reporting Period" at bounding box center [515, 276] width 98 height 17
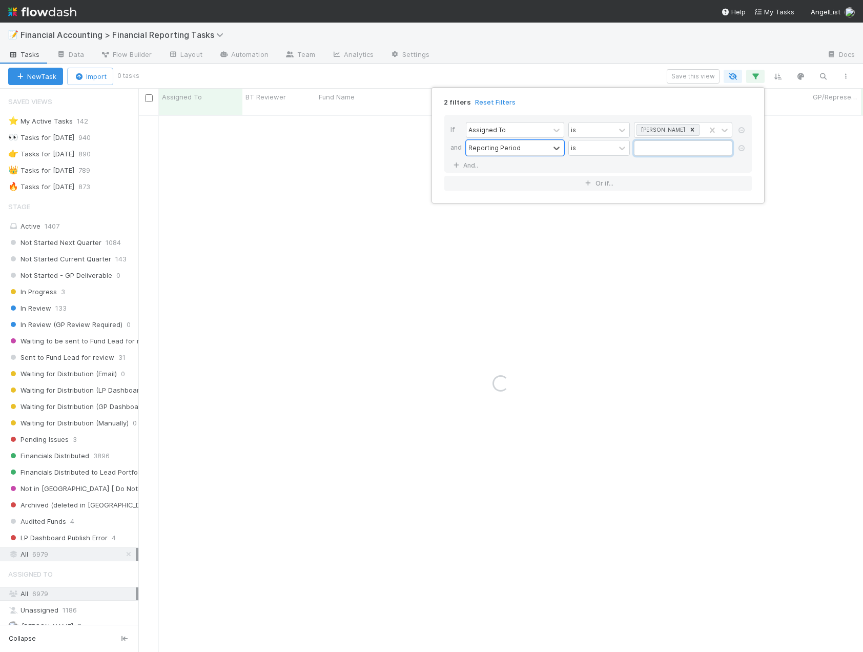
click at [658, 150] on input "text" at bounding box center [683, 147] width 98 height 15
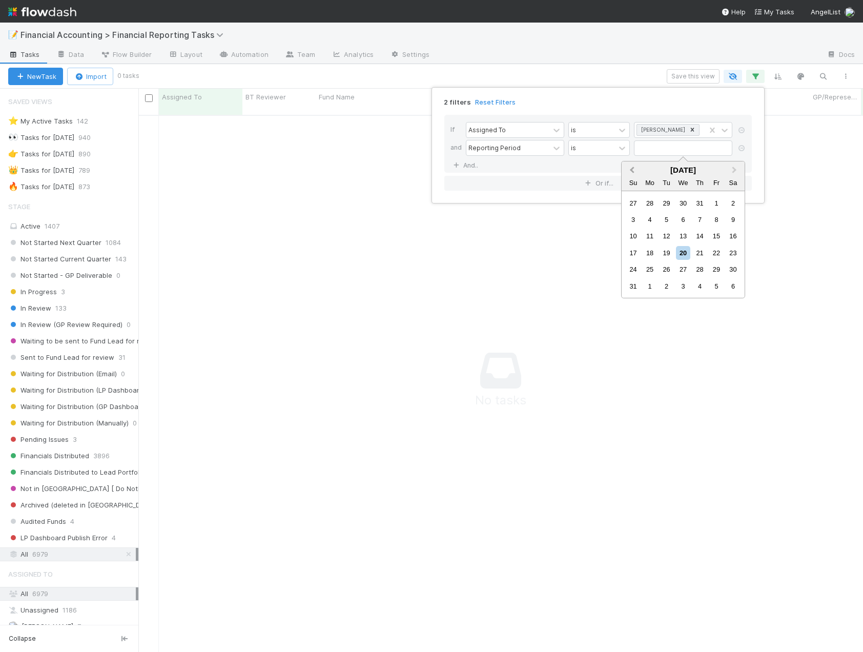
click at [635, 167] on button "Previous Month" at bounding box center [631, 170] width 16 height 16
click at [632, 170] on span "Previous Month" at bounding box center [632, 170] width 0 height 12
click at [650, 271] on div "30" at bounding box center [650, 269] width 14 height 14
type input "06/30/2025"
click at [475, 165] on link "And.." at bounding box center [466, 165] width 32 height 15
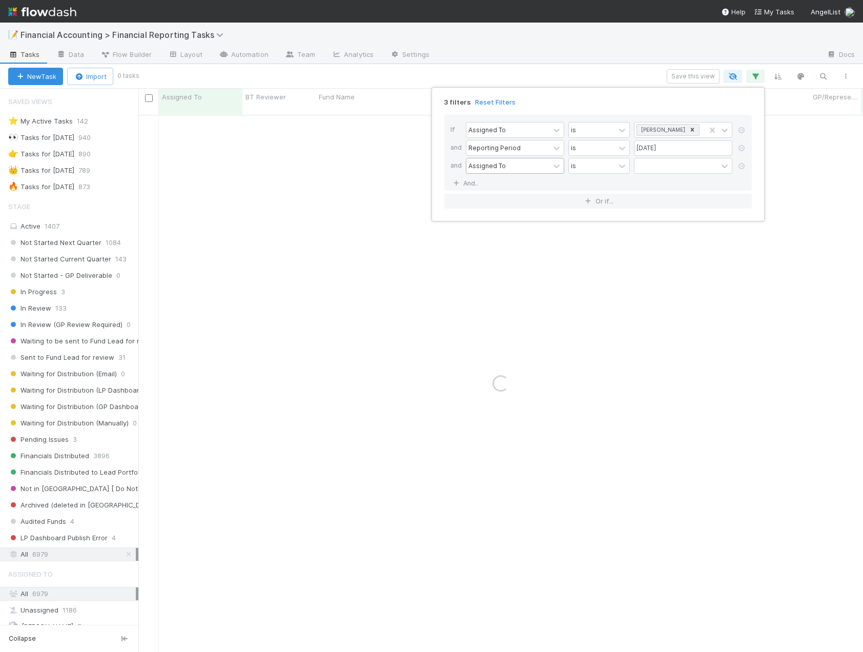
click at [519, 168] on div "Assigned To" at bounding box center [507, 165] width 83 height 15
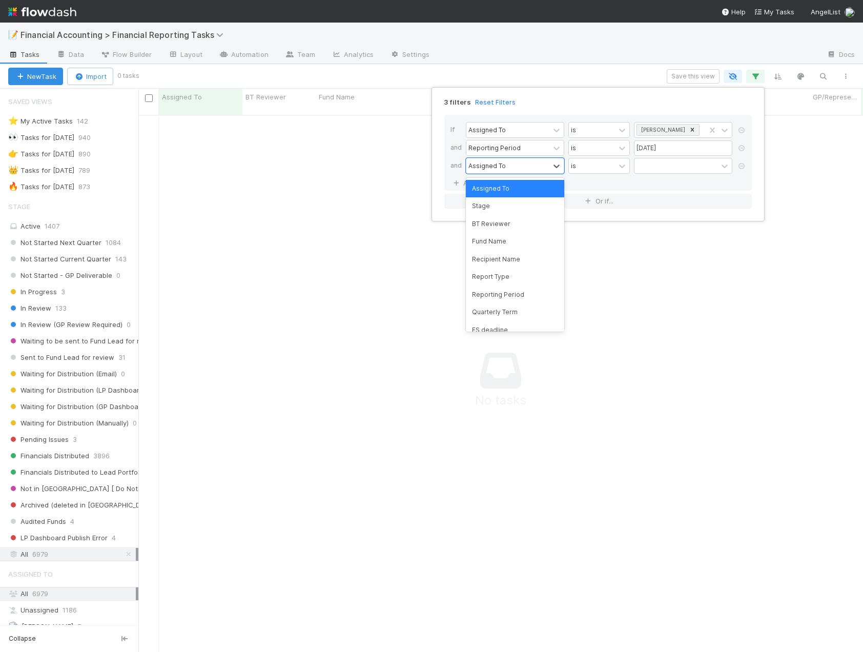
click at [495, 209] on div "Stage" at bounding box center [515, 205] width 98 height 17
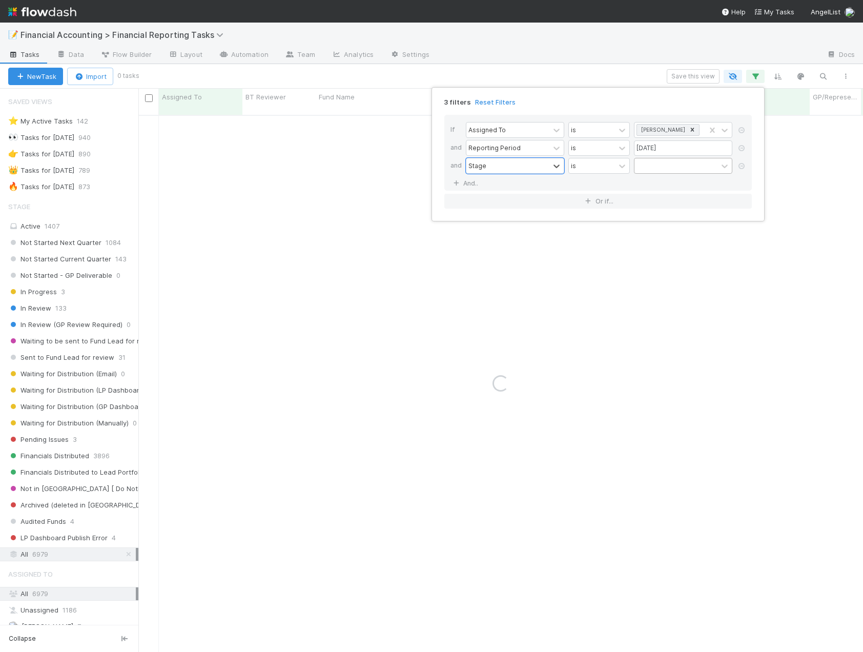
click at [675, 164] on div at bounding box center [675, 165] width 83 height 15
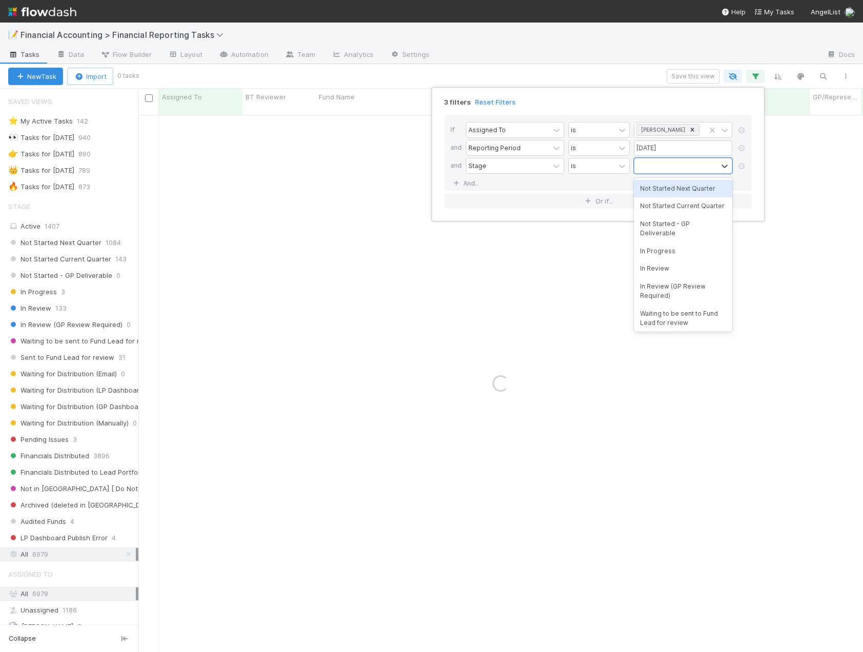
click at [672, 185] on div "Not Started Next Quarter" at bounding box center [683, 188] width 98 height 17
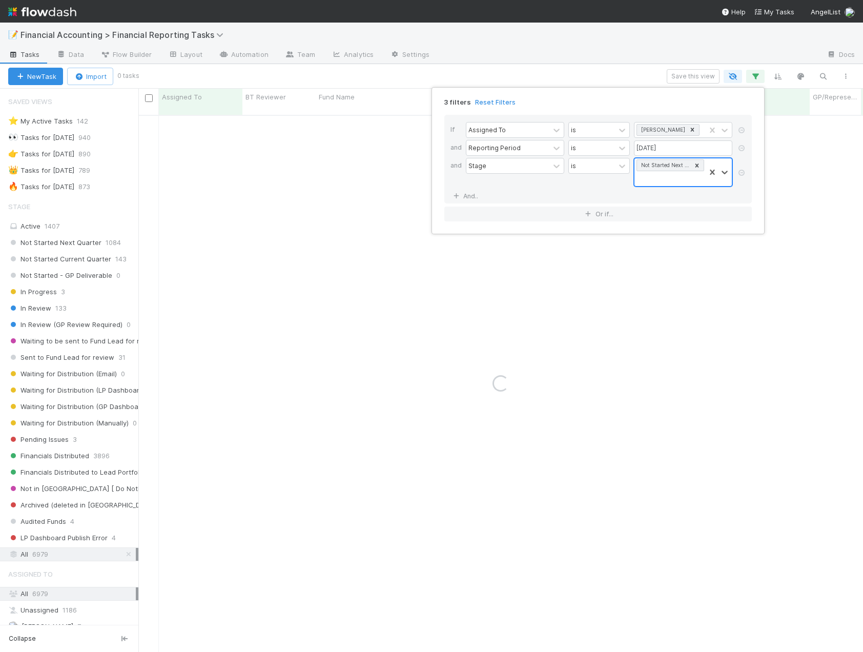
click at [675, 177] on div "Not Started Next Quarter" at bounding box center [669, 172] width 71 height 28
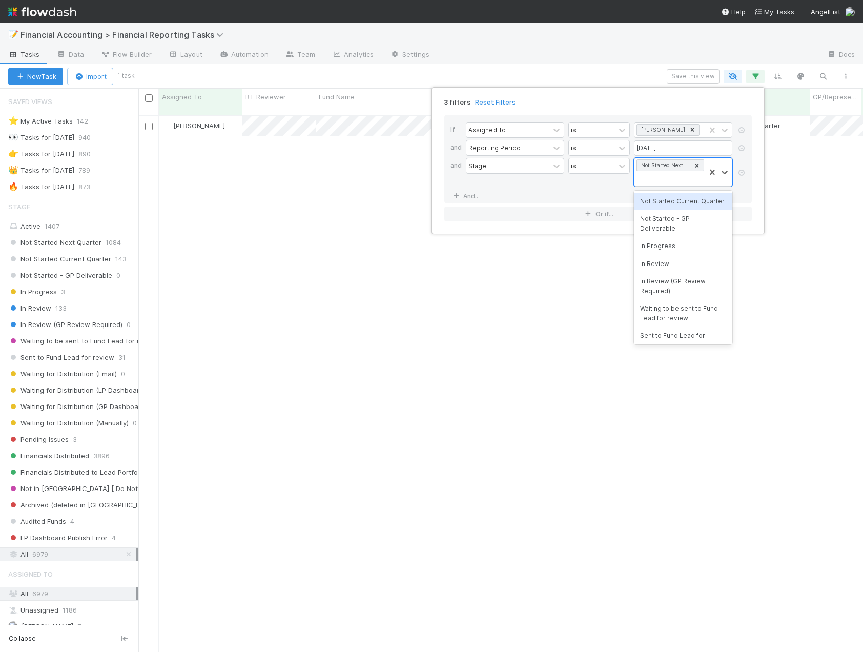
click at [669, 202] on div "Not Started Current Quarter" at bounding box center [683, 201] width 98 height 17
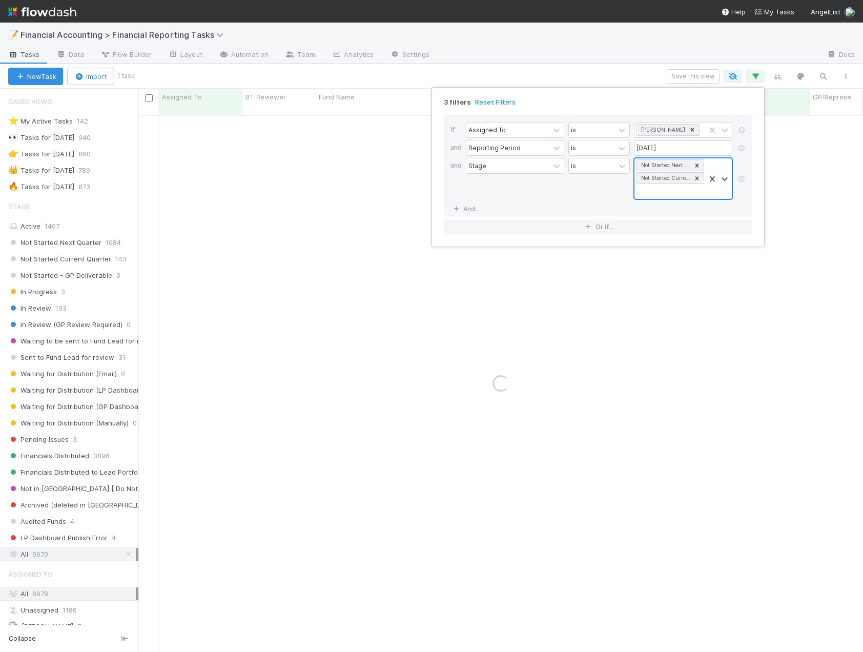
click at [672, 189] on div "Not Started Next Quarter Not Started Current Quarter" at bounding box center [669, 178] width 71 height 40
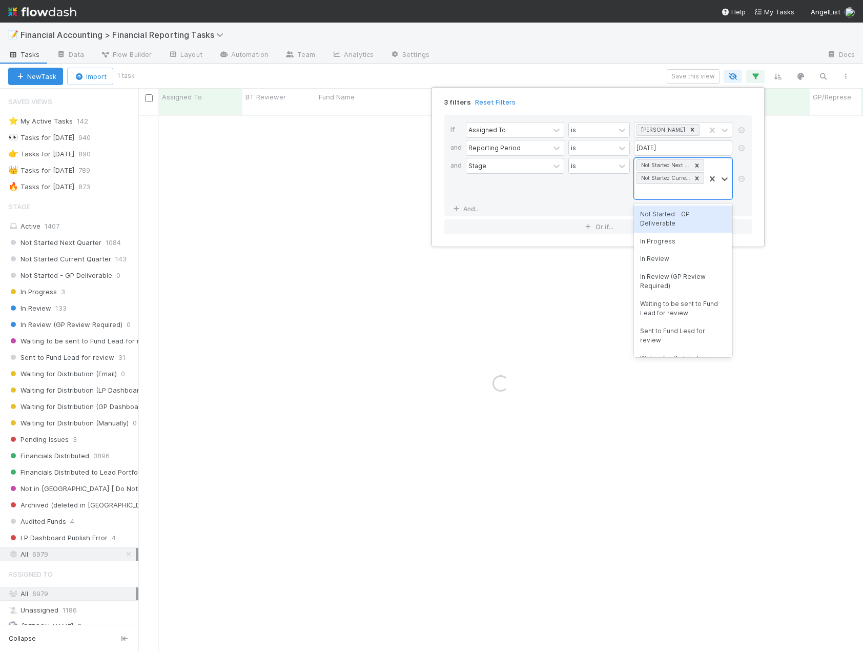
click at [671, 218] on div "Not Started - GP Deliverable" at bounding box center [683, 218] width 98 height 27
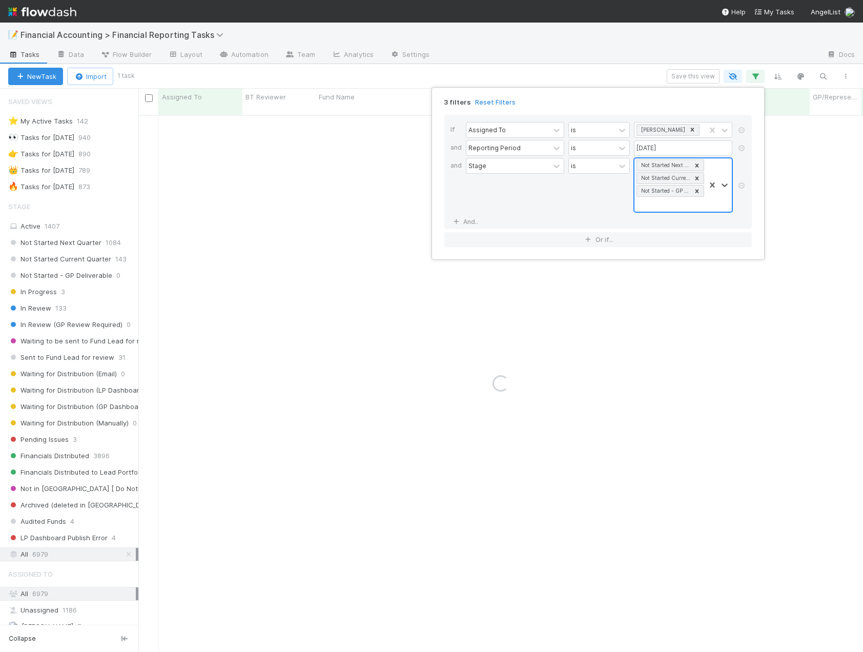
click at [673, 202] on div "Not Started Next Quarter Not Started Current Quarter Not Started - GP Deliverab…" at bounding box center [669, 184] width 71 height 53
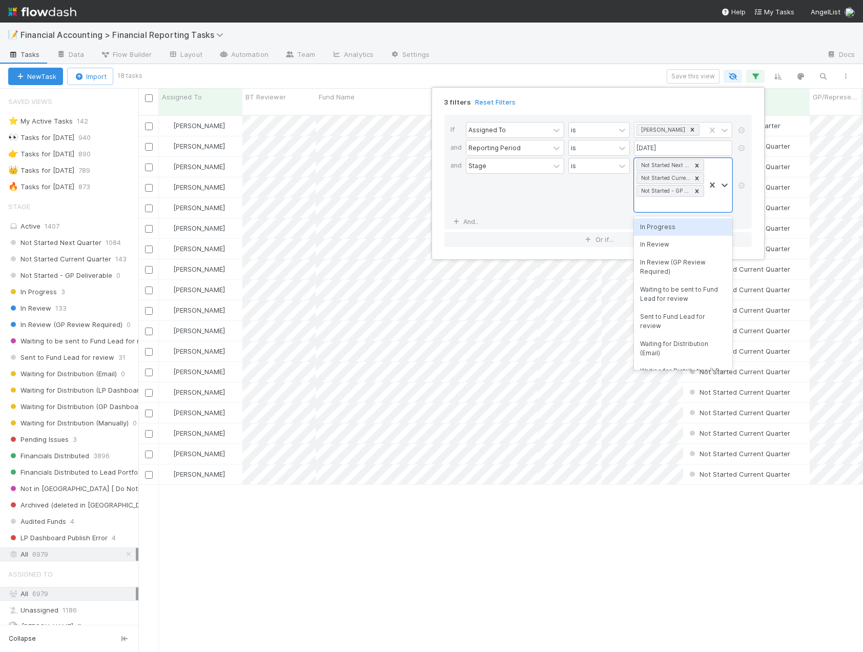
click at [670, 231] on div "In Progress" at bounding box center [683, 226] width 98 height 17
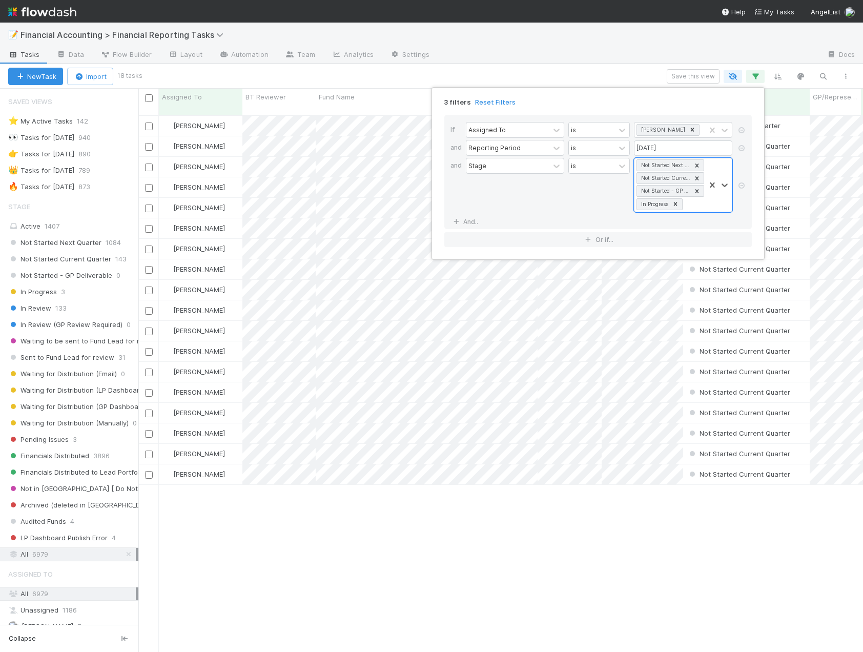
scroll to position [537, 717]
click at [515, 85] on div "3 filters Reset Filters If Assigned To is Kevin Fawcett and Reporting Period is…" at bounding box center [431, 326] width 863 height 652
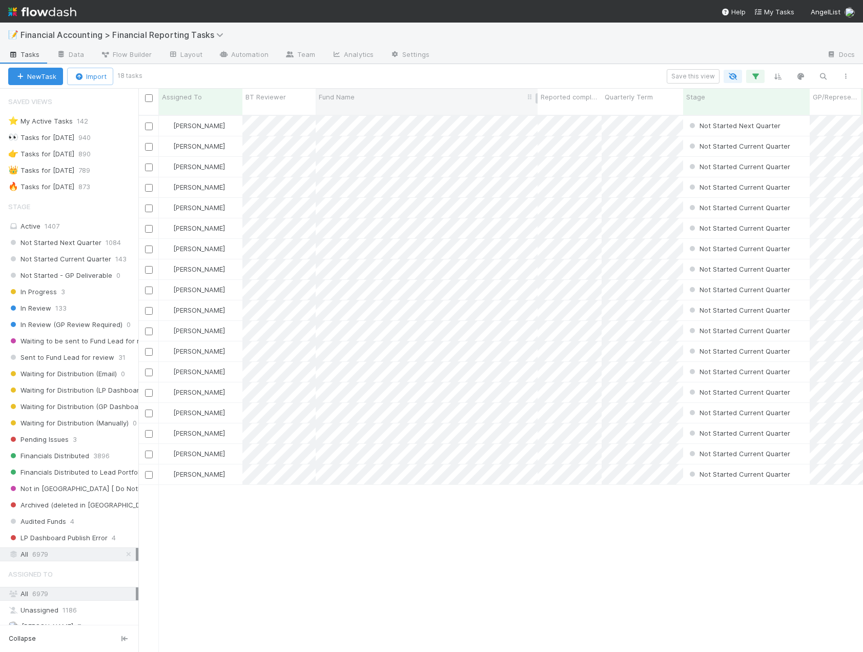
click at [363, 97] on div "Fund Name" at bounding box center [427, 97] width 216 height 10
click at [370, 111] on div "Sort A → Z" at bounding box center [377, 116] width 117 height 15
click at [546, 591] on div "Kevin Fawcett Not Started Current Quarter 4/15/25, 4:50:22 PM 7/6/25, 2:08:56 A…" at bounding box center [500, 388] width 724 height 545
click at [712, 429] on span "Not Started Current Quarter" at bounding box center [738, 433] width 103 height 8
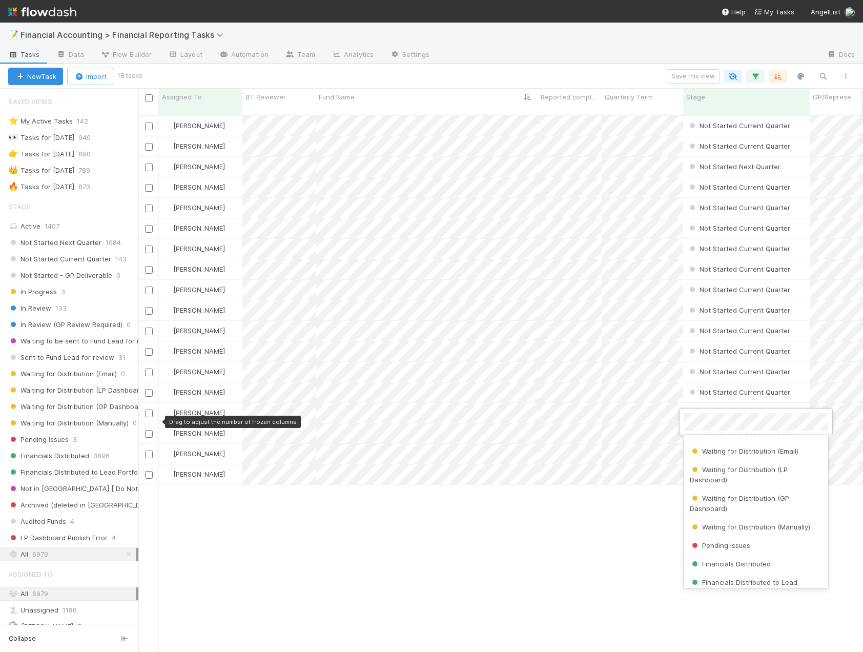
scroll to position [154, 0]
click at [740, 546] on span "Pending Issues" at bounding box center [720, 544] width 60 height 8
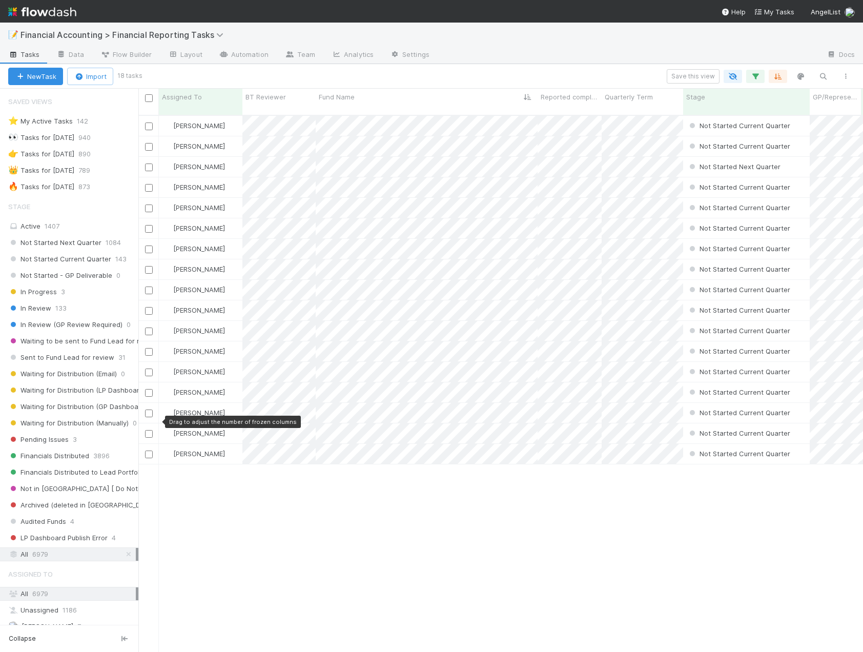
click at [377, 530] on div "Kevin Fawcett Not Started Current Quarter 4/15/25, 4:50:22 PM 7/6/25, 2:08:56 A…" at bounding box center [500, 388] width 724 height 545
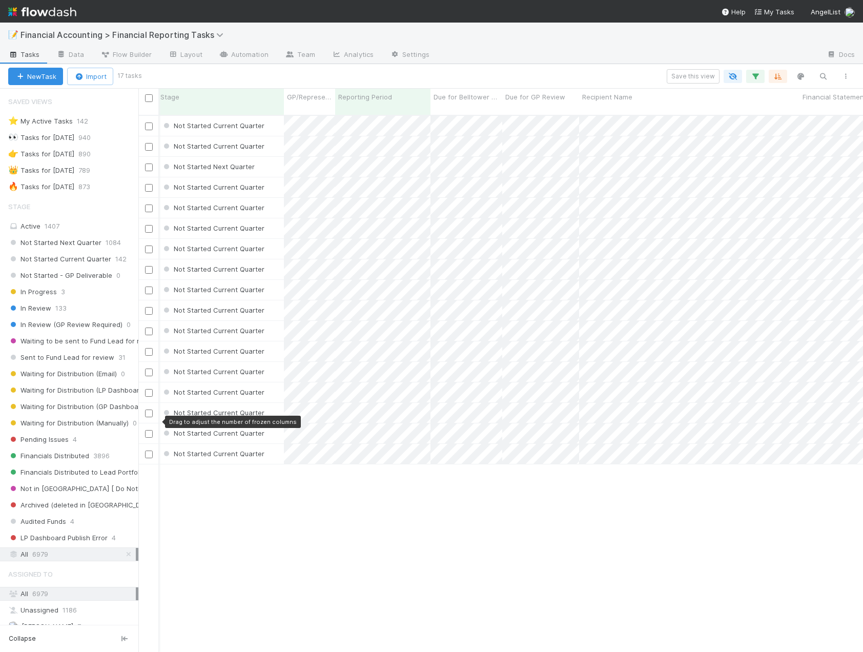
scroll to position [0, 0]
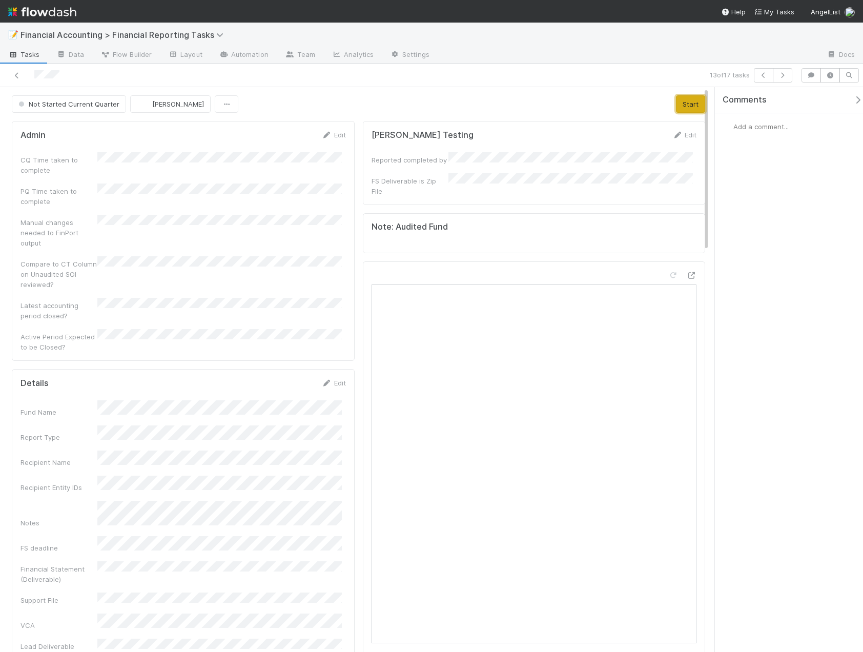
click at [682, 102] on button "Start" at bounding box center [690, 103] width 29 height 17
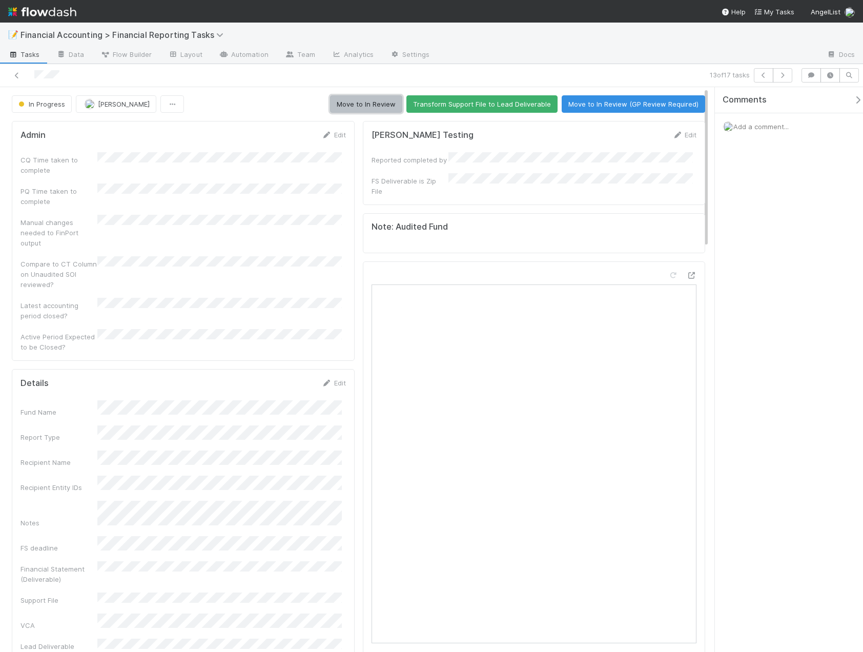
click at [361, 102] on button "Move to In Review" at bounding box center [366, 103] width 72 height 17
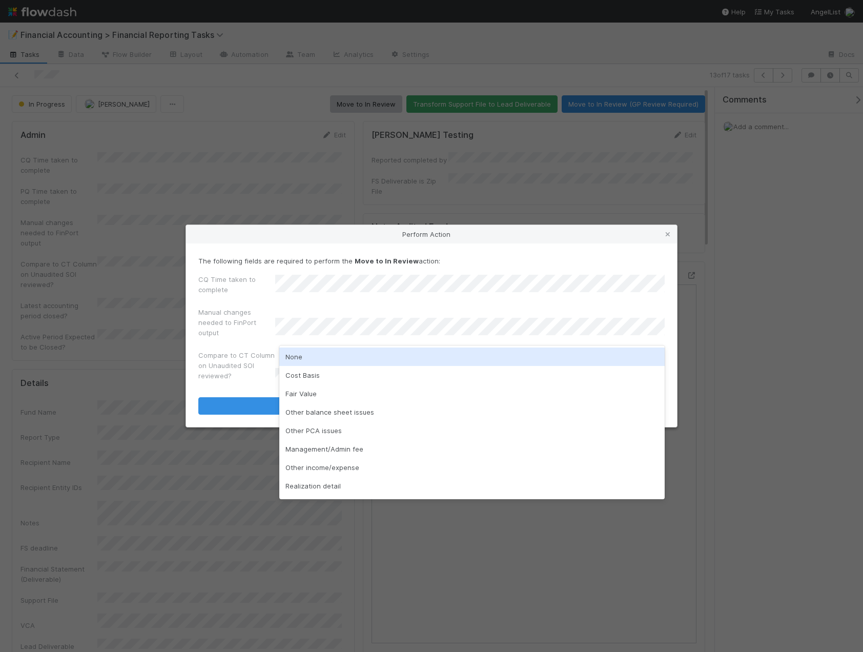
click at [331, 354] on div "None" at bounding box center [471, 356] width 385 height 18
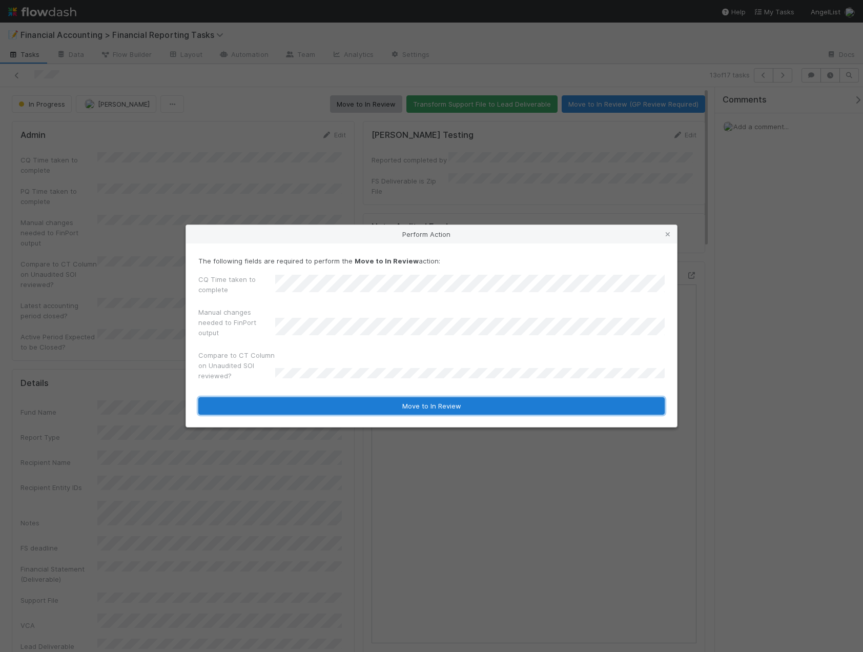
click at [315, 403] on button "Move to In Review" at bounding box center [431, 405] width 466 height 17
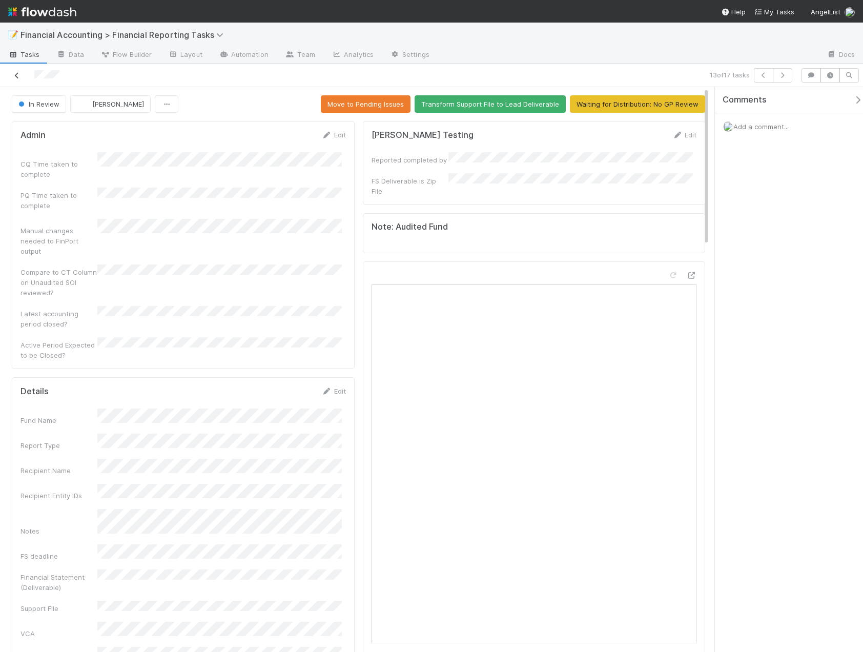
click at [17, 77] on icon at bounding box center [17, 75] width 10 height 7
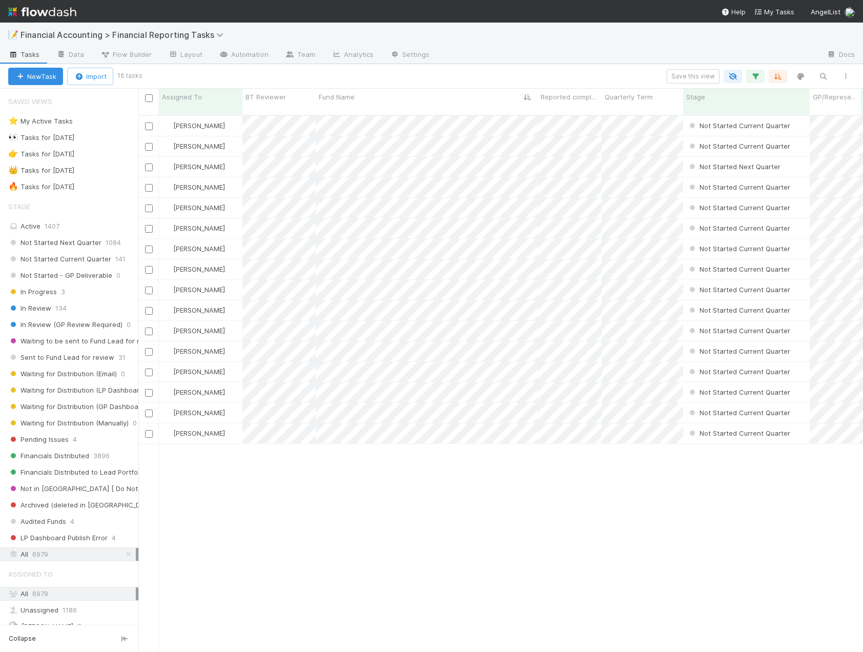
scroll to position [537, 717]
